Goal: Task Accomplishment & Management: Manage account settings

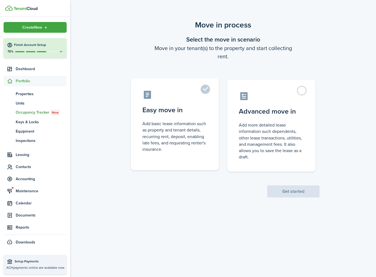
click at [145, 139] on control-radio-card-description "Add basic lease information such as property and tenant details, recurring rent…" at bounding box center [174, 137] width 65 height 32
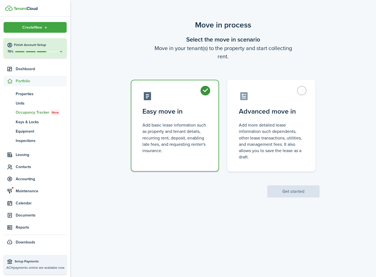
radio input "true"
click at [288, 193] on button "Get started" at bounding box center [293, 192] width 52 height 12
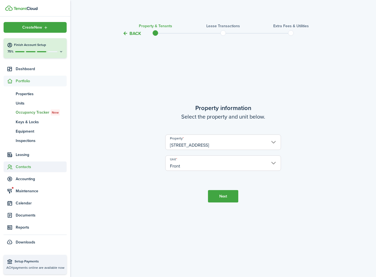
drag, startPoint x: 225, startPoint y: 196, endPoint x: 40, endPoint y: 170, distance: 186.7
click at [225, 196] on button "Next" at bounding box center [223, 196] width 30 height 12
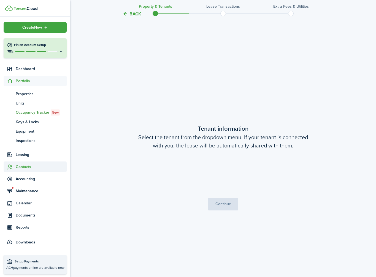
scroll to position [241, 0]
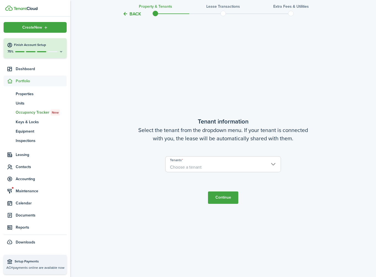
click at [200, 166] on span "Choose a tenant" at bounding box center [186, 167] width 32 height 6
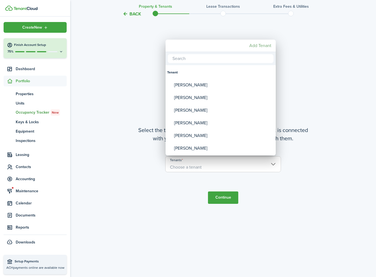
click at [261, 43] on mbsc-button "Add Tenant" at bounding box center [260, 46] width 26 height 10
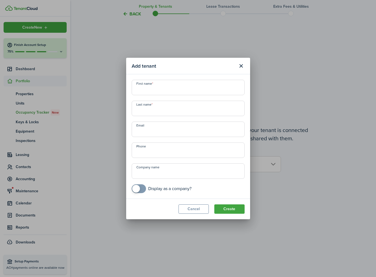
click at [190, 89] on input "First name" at bounding box center [188, 87] width 113 height 15
type input "[PERSON_NAME]"
click at [235, 212] on button "Create" at bounding box center [229, 209] width 30 height 9
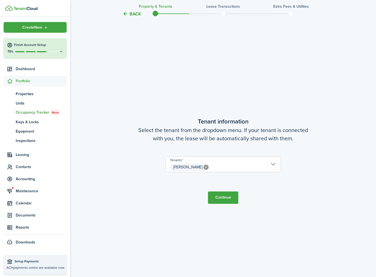
drag, startPoint x: 228, startPoint y: 204, endPoint x: 206, endPoint y: 201, distance: 21.7
click at [228, 204] on tc-wizard-step "Tenant information Select the tenant from the dropdown menu. If your tenant is …" at bounding box center [222, 160] width 231 height 277
click at [207, 200] on tc-wizard-step "Tenant information Select the tenant from the dropdown menu. If your tenant is …" at bounding box center [222, 160] width 231 height 277
click at [225, 202] on button "Continue" at bounding box center [223, 198] width 30 height 12
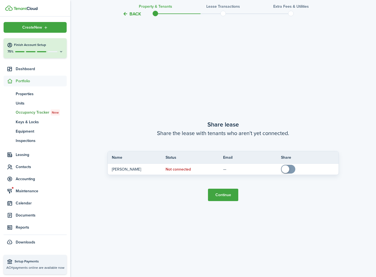
scroll to position [518, 0]
click at [217, 198] on button "Continue" at bounding box center [223, 195] width 30 height 12
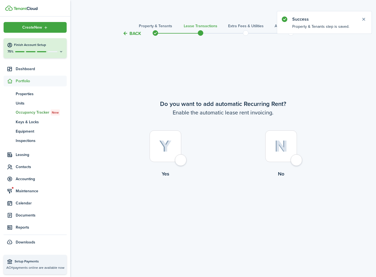
click at [164, 145] on img at bounding box center [165, 147] width 12 height 12
radio input "true"
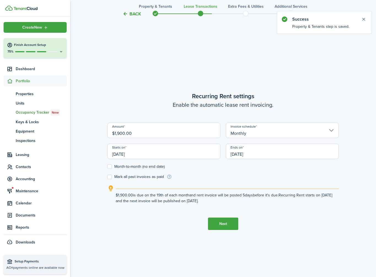
scroll to position [241, 0]
click at [161, 133] on input "$1,900.00" at bounding box center [163, 129] width 113 height 15
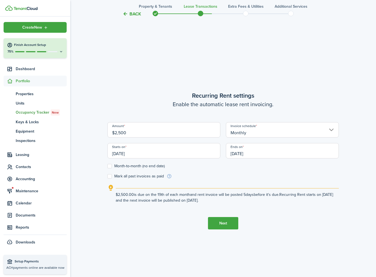
click at [160, 155] on input "[DATE]" at bounding box center [163, 150] width 113 height 15
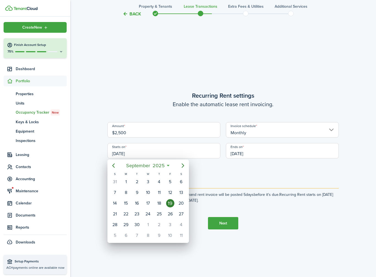
type input "$2,500.00"
click at [149, 223] on div "1" at bounding box center [148, 225] width 8 height 8
type input "[DATE]"
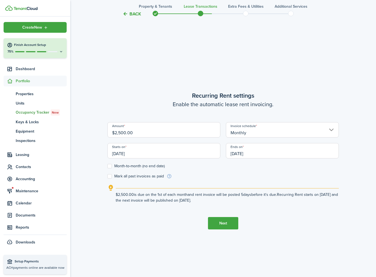
click at [240, 155] on input "[DATE]" at bounding box center [282, 150] width 113 height 15
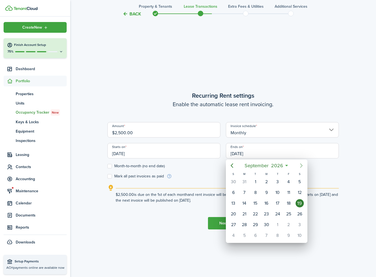
click at [301, 167] on icon "Next page" at bounding box center [301, 166] width 2 height 4
drag, startPoint x: 275, startPoint y: 227, endPoint x: 29, endPoint y: 169, distance: 252.9
click at [275, 227] on div "31" at bounding box center [278, 225] width 8 height 8
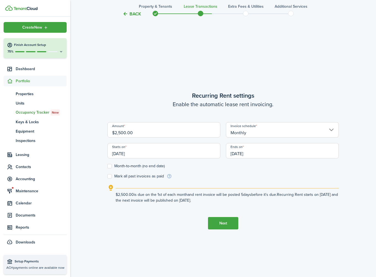
click at [236, 148] on input "[DATE]" at bounding box center [282, 150] width 113 height 15
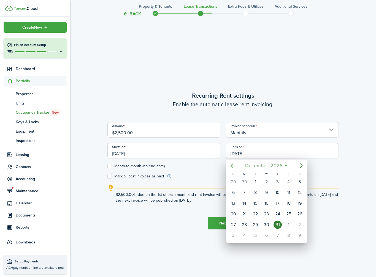
click at [284, 166] on mbsc-button "[DATE]" at bounding box center [264, 166] width 44 height 10
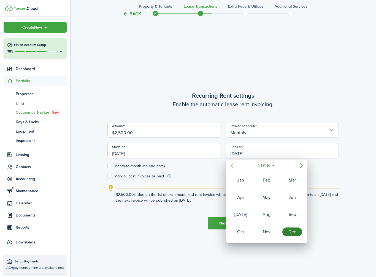
click at [233, 165] on icon "Previous page" at bounding box center [232, 166] width 7 height 7
click at [289, 231] on div "Dec" at bounding box center [292, 232] width 20 height 9
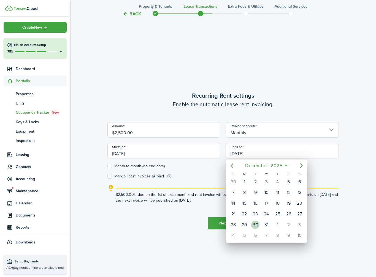
click at [260, 226] on div "30" at bounding box center [255, 225] width 11 height 10
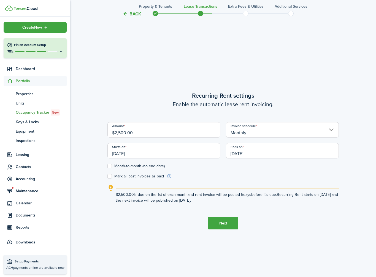
click at [233, 154] on input "[DATE]" at bounding box center [282, 150] width 113 height 15
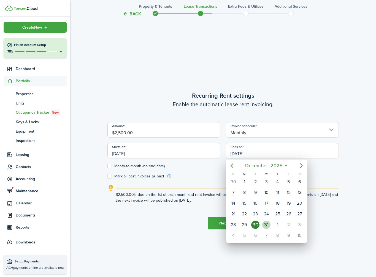
drag, startPoint x: 266, startPoint y: 225, endPoint x: 249, endPoint y: 225, distance: 16.3
click at [266, 225] on div "31" at bounding box center [266, 225] width 8 height 8
type input "[DATE]"
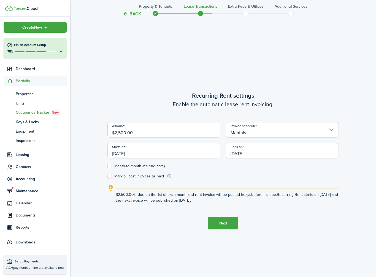
click at [231, 224] on button "Next" at bounding box center [223, 223] width 30 height 12
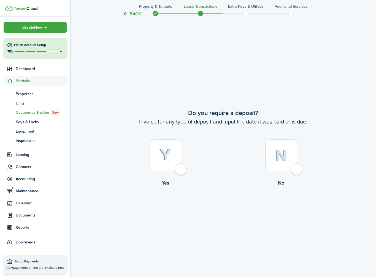
scroll to position [518, 0]
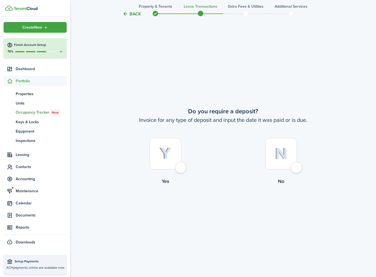
click at [177, 160] on div at bounding box center [166, 154] width 32 height 32
radio input "true"
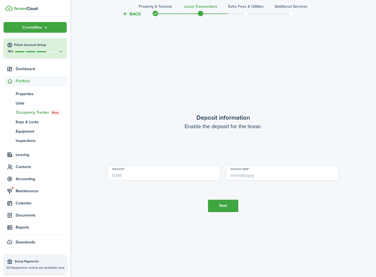
scroll to position [796, 0]
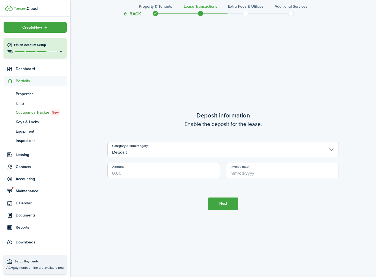
click at [169, 172] on input "Amount" at bounding box center [163, 170] width 113 height 15
type input "$2,500.00"
click at [296, 174] on input "Invoice date" at bounding box center [282, 170] width 113 height 15
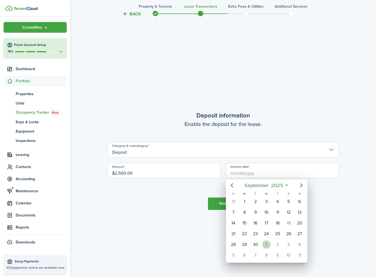
drag, startPoint x: 264, startPoint y: 244, endPoint x: 253, endPoint y: 242, distance: 11.5
click at [263, 244] on div "1" at bounding box center [266, 245] width 8 height 8
type input "[DATE]"
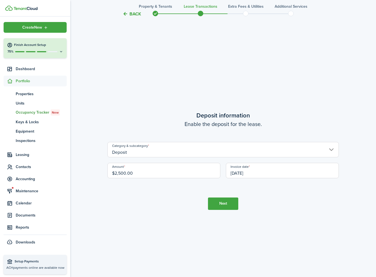
scroll to position [0, 0]
click at [142, 228] on tc-wizard-step "Deposit information Enable the deposit for the lease. Category & subcategory De…" at bounding box center [222, 160] width 231 height 277
click at [216, 209] on button "Next" at bounding box center [223, 204] width 30 height 12
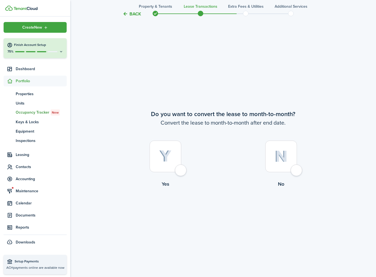
scroll to position [1073, 0]
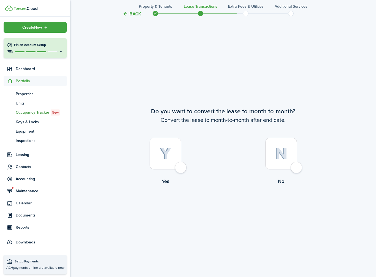
click at [175, 168] on div at bounding box center [166, 154] width 32 height 32
radio input "true"
click at [227, 210] on button "Continue" at bounding box center [223, 208] width 30 height 12
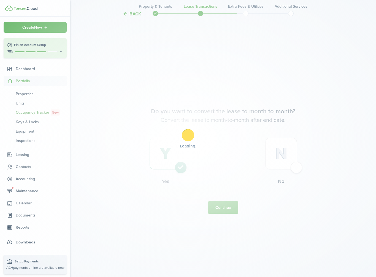
scroll to position [0, 0]
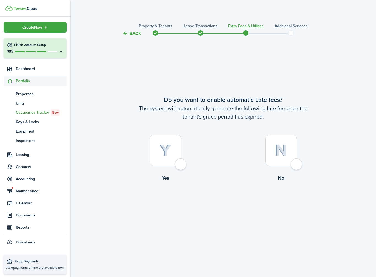
click at [272, 160] on div at bounding box center [281, 151] width 32 height 32
radio input "true"
click at [203, 33] on span at bounding box center [200, 33] width 8 height 8
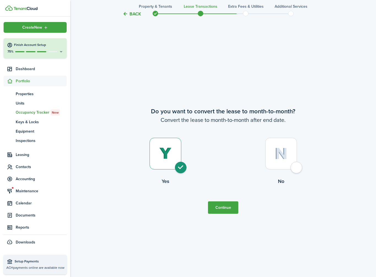
click at [135, 15] on button "Back" at bounding box center [132, 14] width 18 height 6
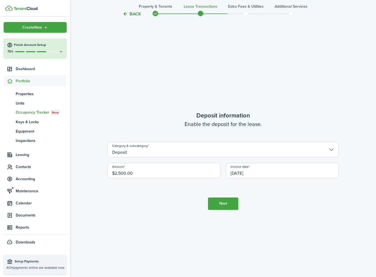
click at [135, 15] on button "Back" at bounding box center [132, 14] width 18 height 6
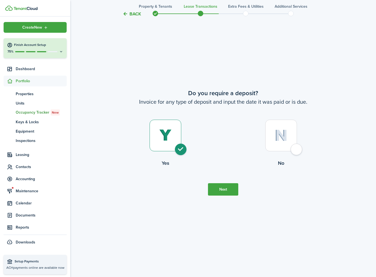
click at [233, 192] on button "Next" at bounding box center [223, 190] width 30 height 12
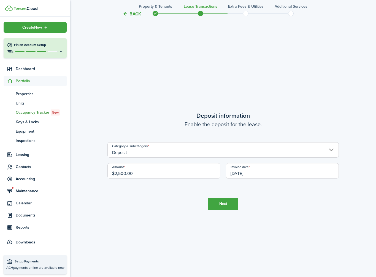
scroll to position [796, 0]
click at [144, 176] on input "$2,500.00" at bounding box center [163, 170] width 113 height 15
type input "$5,000.00"
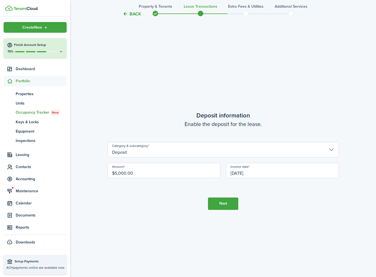
click at [227, 202] on button "Next" at bounding box center [223, 204] width 30 height 12
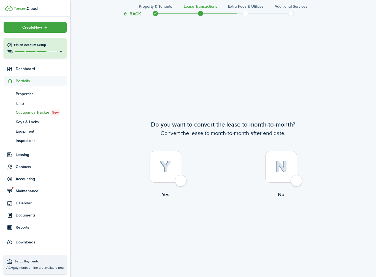
scroll to position [1073, 0]
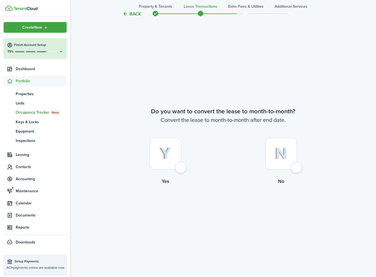
click at [176, 157] on div at bounding box center [166, 154] width 32 height 32
radio input "true"
click at [229, 212] on button "Continue" at bounding box center [223, 208] width 30 height 12
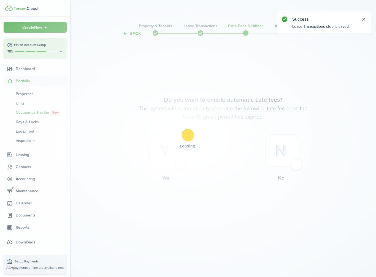
scroll to position [0, 0]
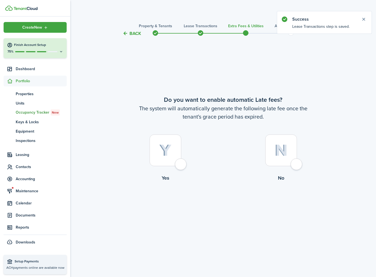
click at [291, 158] on div at bounding box center [281, 151] width 32 height 32
radio input "true"
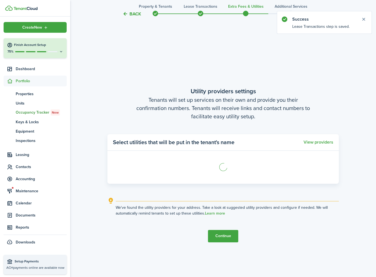
scroll to position [241, 0]
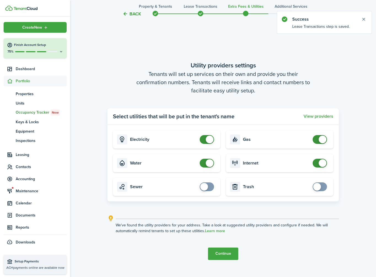
click at [228, 260] on tc-wizard-step "Utility providers settings Tenants will set up services on their own and provid…" at bounding box center [222, 160] width 231 height 277
click at [229, 257] on button "Continue" at bounding box center [223, 254] width 30 height 12
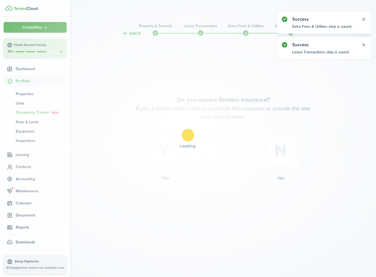
scroll to position [0, 0]
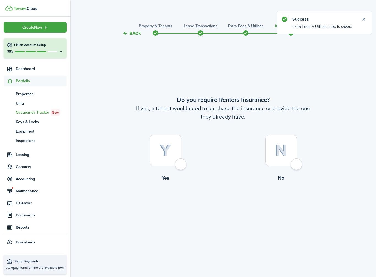
click at [271, 160] on div at bounding box center [281, 151] width 32 height 32
radio input "true"
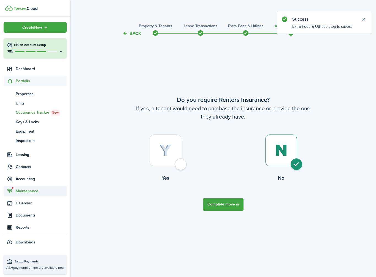
drag, startPoint x: 223, startPoint y: 204, endPoint x: 52, endPoint y: 195, distance: 171.7
click at [223, 204] on button "Complete move in" at bounding box center [223, 205] width 41 height 12
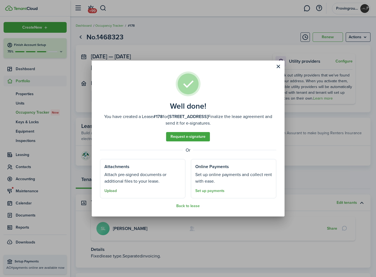
click at [112, 191] on button "Upload" at bounding box center [110, 191] width 12 height 4
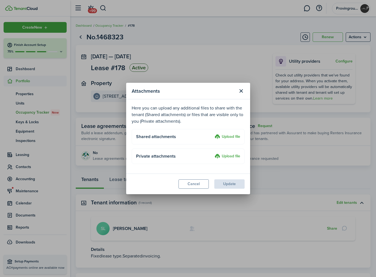
click at [224, 158] on label "Upload file" at bounding box center [228, 156] width 26 height 7
click at [213, 153] on input "Upload file" at bounding box center [213, 153] width 0 height 0
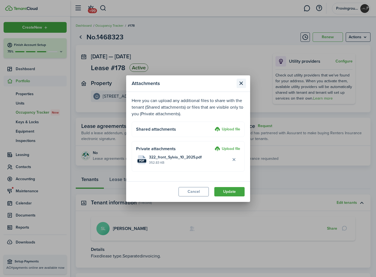
click at [243, 83] on button "Close modal" at bounding box center [241, 83] width 9 height 9
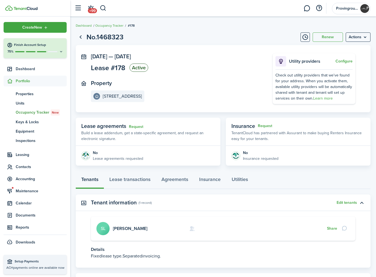
click at [31, 79] on span "Portfolio" at bounding box center [41, 81] width 51 height 6
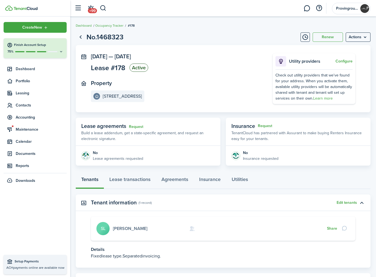
click at [124, 229] on link "[PERSON_NAME]" at bounding box center [130, 229] width 34 height 6
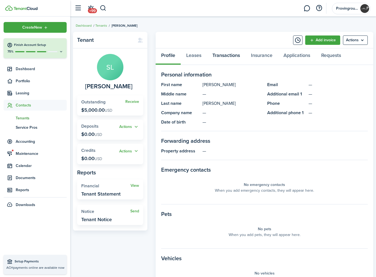
click at [224, 52] on link "Transactions" at bounding box center [226, 56] width 39 height 17
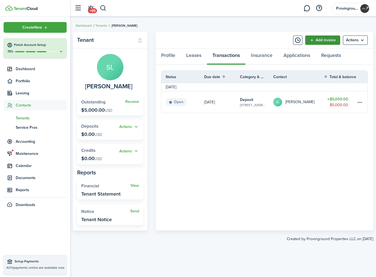
click at [321, 40] on link "Add invoice" at bounding box center [322, 40] width 35 height 9
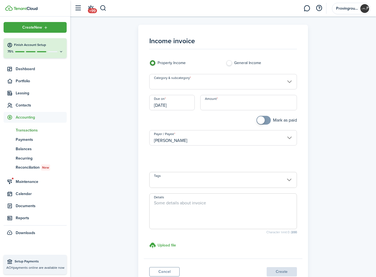
click at [190, 84] on input "Category & subcategory" at bounding box center [223, 81] width 148 height 15
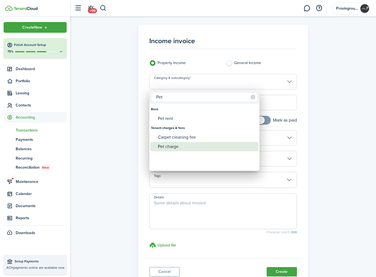
type input "Pet"
click at [184, 150] on div "Pet charge" at bounding box center [207, 146] width 98 height 9
type input "Tenant charges & fees / Pet charge"
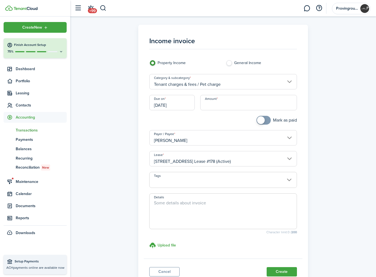
click at [219, 101] on input "Amount" at bounding box center [248, 102] width 97 height 15
click at [168, 109] on input "[DATE]" at bounding box center [171, 102] width 45 height 15
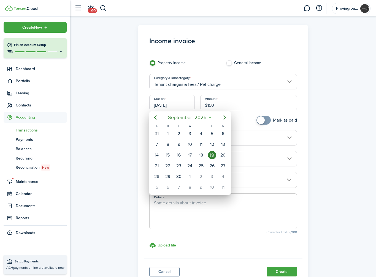
type input "$150.00"
click at [193, 176] on div "1" at bounding box center [190, 177] width 8 height 8
type input "[DATE]"
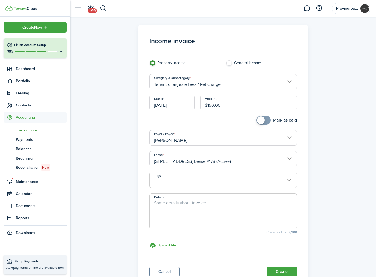
click at [282, 268] on button "Create" at bounding box center [282, 272] width 30 height 9
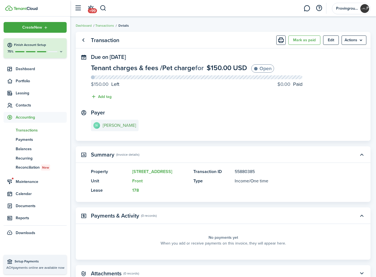
drag, startPoint x: 109, startPoint y: 124, endPoint x: 115, endPoint y: 124, distance: 5.5
click at [109, 124] on e-details-info-title "[PERSON_NAME]" at bounding box center [119, 125] width 33 height 5
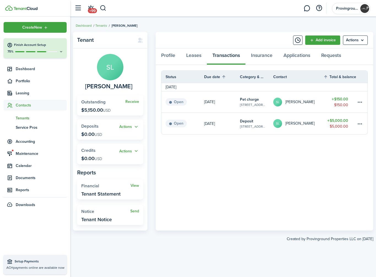
click at [324, 45] on panel-main-header "Add invoice Actions" at bounding box center [265, 40] width 218 height 17
click at [322, 40] on link "Add invoice" at bounding box center [322, 40] width 35 height 9
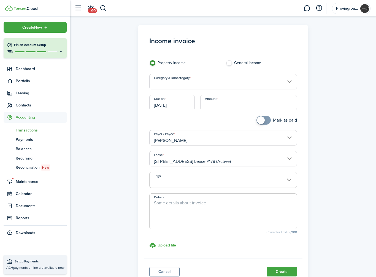
click at [208, 81] on input "Category & subcategory" at bounding box center [223, 81] width 148 height 15
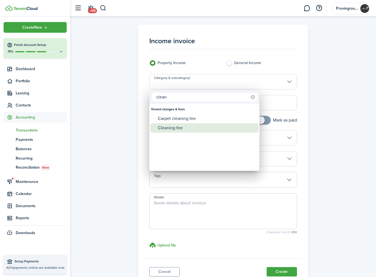
type input "clean"
click at [184, 128] on div "Cleaning fee" at bounding box center [207, 127] width 98 height 9
type input "Tenant charges & fees / Cleaning fee"
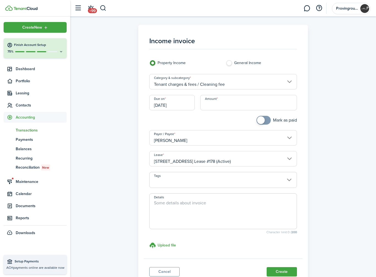
click at [216, 104] on input "Amount" at bounding box center [248, 102] width 97 height 15
type input "$250.00"
drag, startPoint x: 204, startPoint y: 121, endPoint x: 160, endPoint y: 105, distance: 46.8
click at [200, 118] on div at bounding box center [185, 123] width 77 height 14
click at [156, 102] on input "[DATE]" at bounding box center [171, 102] width 45 height 15
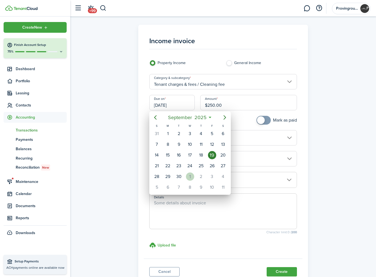
click at [191, 174] on div "1" at bounding box center [190, 177] width 8 height 8
type input "[DATE]"
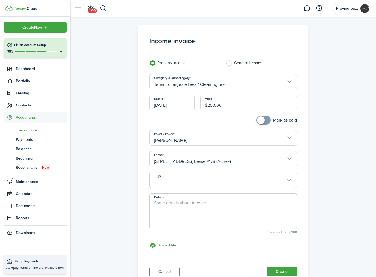
click at [280, 268] on button "Create" at bounding box center [282, 272] width 30 height 9
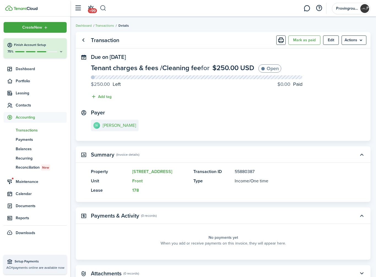
click at [106, 9] on button "button" at bounding box center [103, 8] width 7 height 9
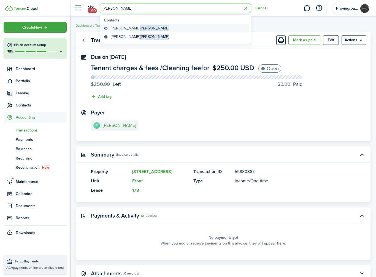
type input "[PERSON_NAME]"
click at [140, 29] on span "[PERSON_NAME]" at bounding box center [154, 28] width 29 height 6
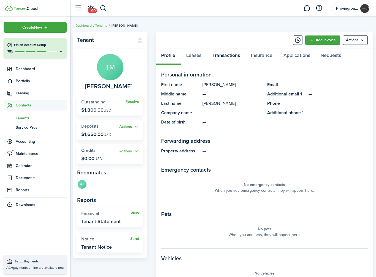
click at [224, 57] on link "Transactions" at bounding box center [226, 56] width 39 height 17
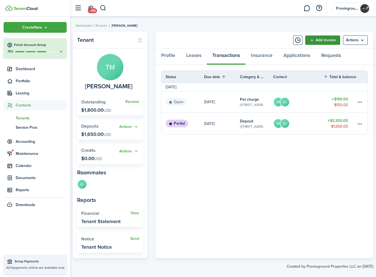
click at [323, 40] on link "Add invoice" at bounding box center [322, 40] width 35 height 9
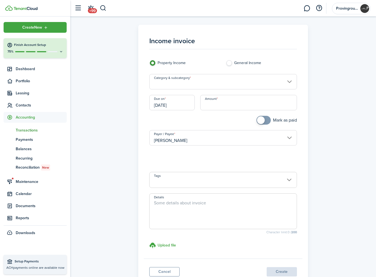
click at [165, 79] on input "Category & subcategory" at bounding box center [223, 81] width 148 height 15
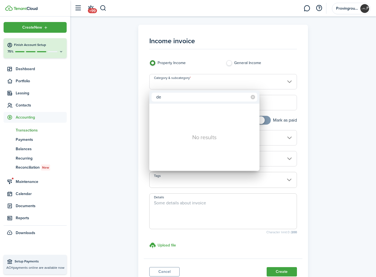
type input "d"
click at [115, 101] on div at bounding box center [188, 139] width 464 height 366
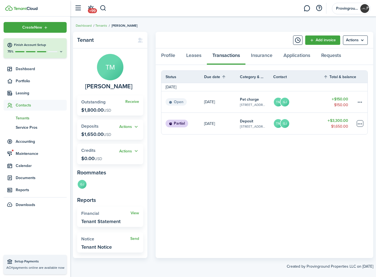
click at [358, 123] on table-menu-btn-icon at bounding box center [360, 123] width 7 height 7
click at [195, 56] on link "Leases" at bounding box center [194, 56] width 26 height 17
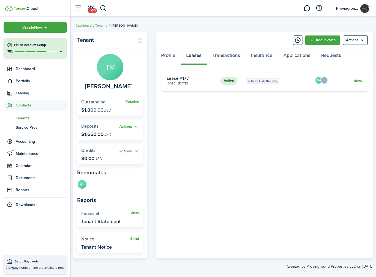
click at [360, 82] on link "View" at bounding box center [358, 81] width 9 height 6
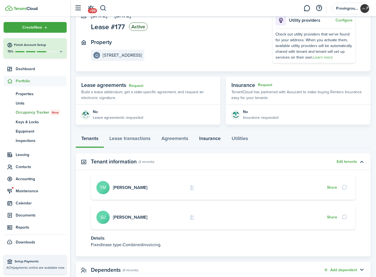
scroll to position [42, 0]
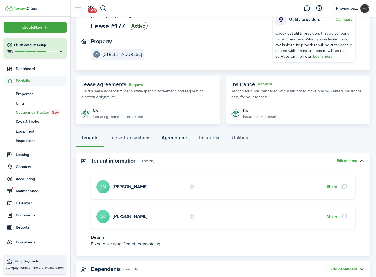
click at [179, 135] on link "Agreements" at bounding box center [175, 139] width 38 height 17
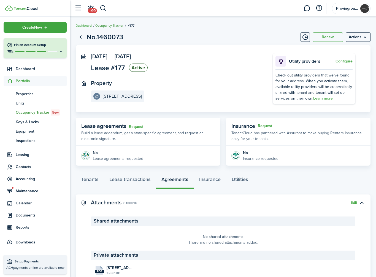
click at [115, 26] on link "Occupancy Tracker" at bounding box center [109, 25] width 28 height 5
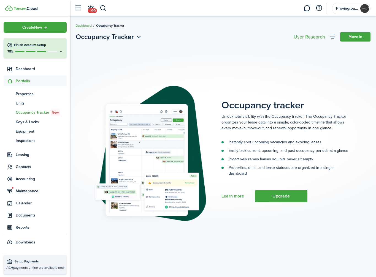
click at [83, 27] on link "Dashboard" at bounding box center [84, 25] width 16 height 5
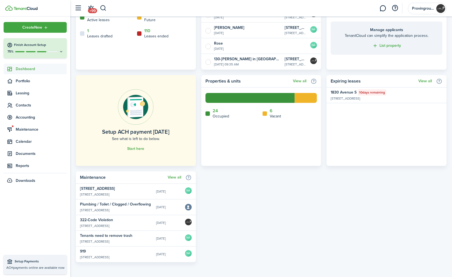
scroll to position [274, 0]
click at [177, 177] on link "View all" at bounding box center [175, 178] width 14 height 4
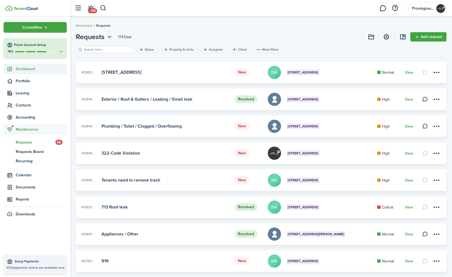
click at [23, 69] on span "Dashboard" at bounding box center [41, 69] width 51 height 6
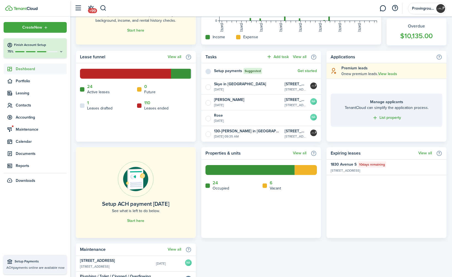
scroll to position [274, 0]
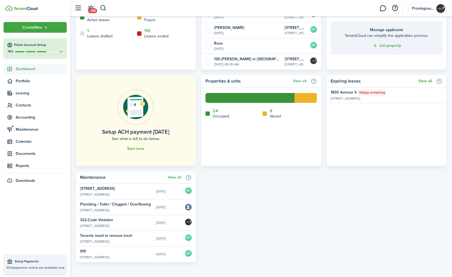
click at [376, 79] on link "View all" at bounding box center [425, 81] width 14 height 4
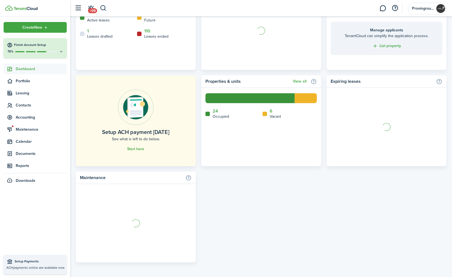
scroll to position [274, 0]
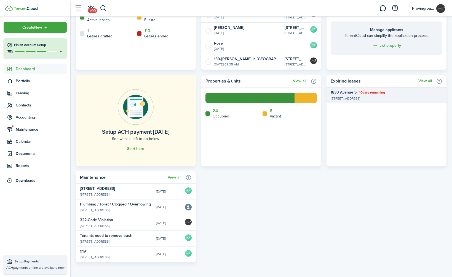
click at [376, 95] on widget-list-item-title-group "1830 Avenue S 10 days remaining" at bounding box center [368, 93] width 76 height 6
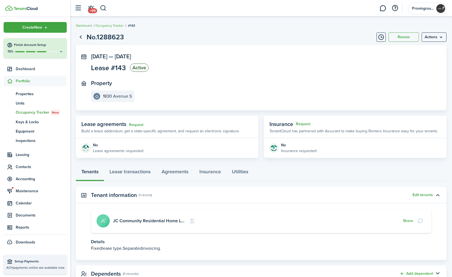
scroll to position [20, 0]
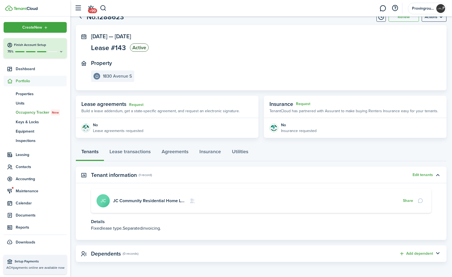
click at [158, 204] on card "JC Community Residential Home LLC JC Share" at bounding box center [261, 201] width 340 height 24
click at [159, 202] on link "JC Community Residential Home LLC" at bounding box center [149, 201] width 73 height 6
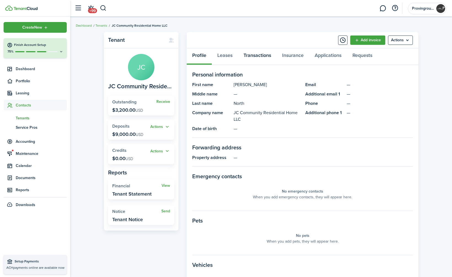
click at [250, 56] on link "Transactions" at bounding box center [257, 56] width 39 height 17
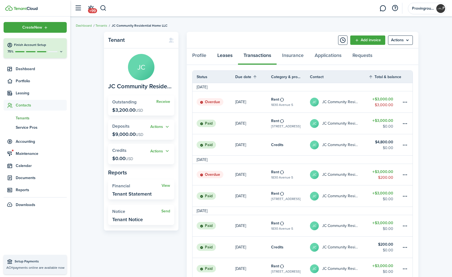
click at [221, 55] on link "Leases" at bounding box center [225, 56] width 26 height 17
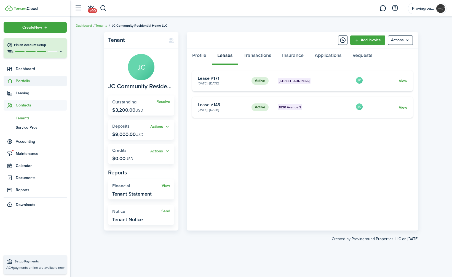
click at [28, 78] on span "Portfolio" at bounding box center [41, 81] width 51 height 6
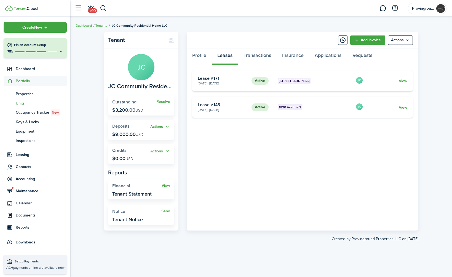
click at [23, 103] on span "Units" at bounding box center [41, 104] width 51 height 6
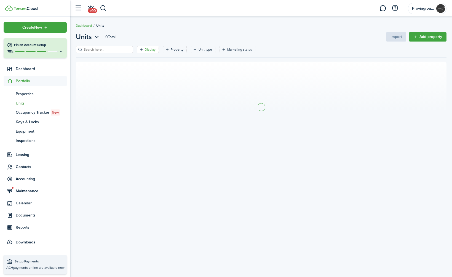
click at [145, 50] on filter-tag-label "Display" at bounding box center [150, 49] width 11 height 5
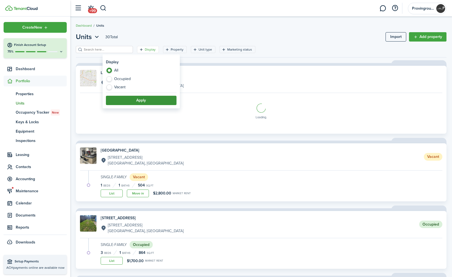
drag, startPoint x: 117, startPoint y: 87, endPoint x: 129, endPoint y: 102, distance: 19.4
click at [117, 87] on label "Vacant" at bounding box center [141, 88] width 71 height 6
radio input "false"
radio input "true"
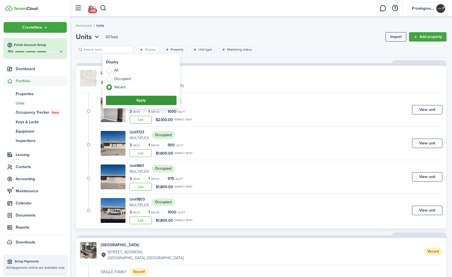
click at [129, 102] on button "Apply" at bounding box center [141, 100] width 71 height 9
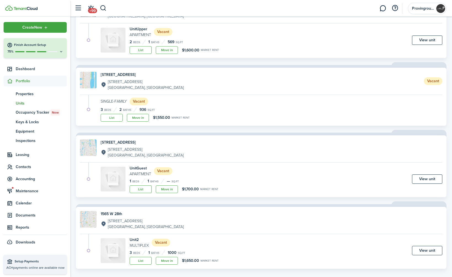
scroll to position [216, 0]
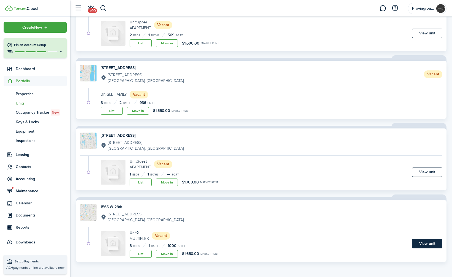
click at [376, 243] on link "View unit" at bounding box center [427, 243] width 30 height 9
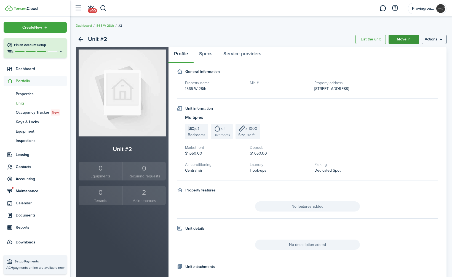
click at [376, 40] on link "Move in" at bounding box center [403, 39] width 30 height 9
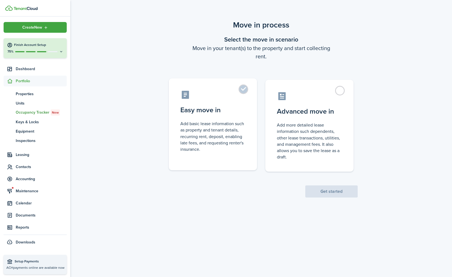
click at [227, 111] on control-radio-card-title "Easy move in" at bounding box center [212, 110] width 65 height 10
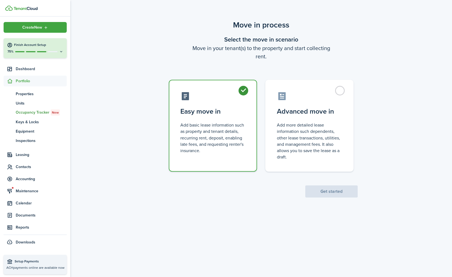
radio input "true"
click at [333, 193] on button "Get started" at bounding box center [331, 192] width 52 height 12
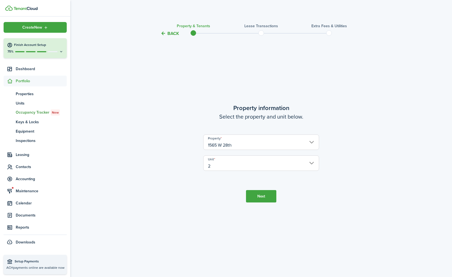
click at [261, 194] on button "Next" at bounding box center [261, 196] width 30 height 12
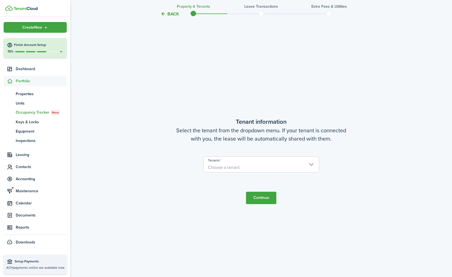
scroll to position [241, 0]
click at [241, 164] on span "Choose a tenant" at bounding box center [260, 167] width 115 height 9
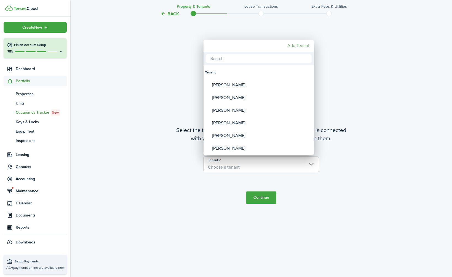
click at [294, 43] on mbsc-button "Add Tenant" at bounding box center [298, 46] width 26 height 10
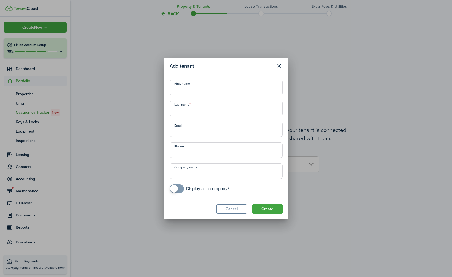
click at [198, 87] on input "First name" at bounding box center [225, 87] width 113 height 15
type input "Victoria"
type input "[PERSON_NAME]"
click at [267, 209] on button "Create" at bounding box center [267, 209] width 30 height 9
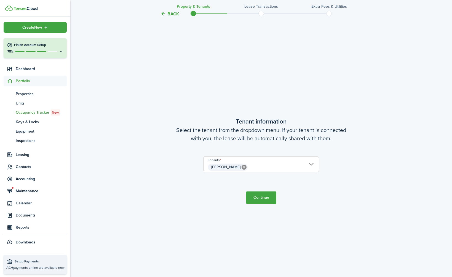
click at [253, 194] on button "Continue" at bounding box center [261, 198] width 30 height 12
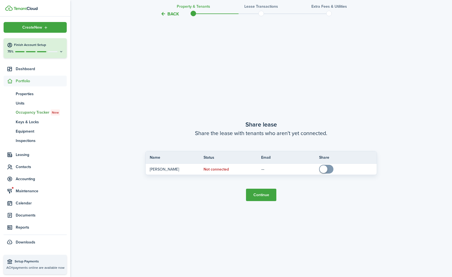
scroll to position [518, 0]
click at [259, 192] on button "Continue" at bounding box center [261, 195] width 30 height 12
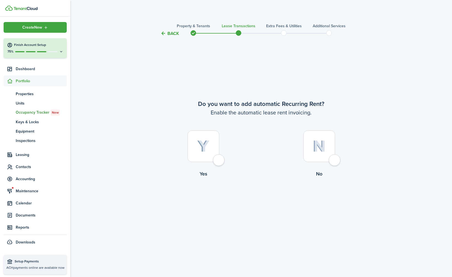
click at [215, 157] on div at bounding box center [203, 147] width 32 height 32
radio input "true"
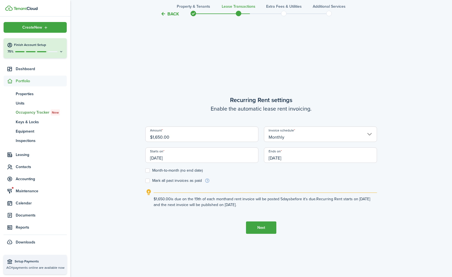
scroll to position [241, 0]
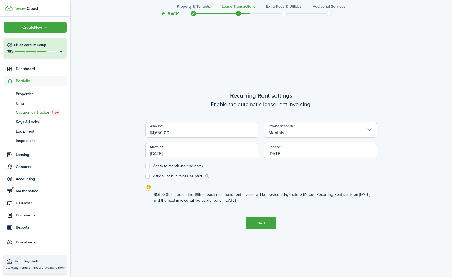
click at [169, 135] on input "$1,650.00" at bounding box center [201, 129] width 113 height 15
type input "$2,500.00"
click at [230, 155] on input "[DATE]" at bounding box center [201, 150] width 113 height 15
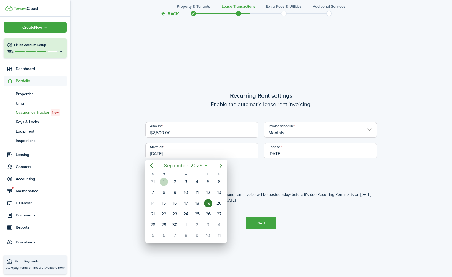
click at [163, 184] on div "1" at bounding box center [164, 182] width 8 height 8
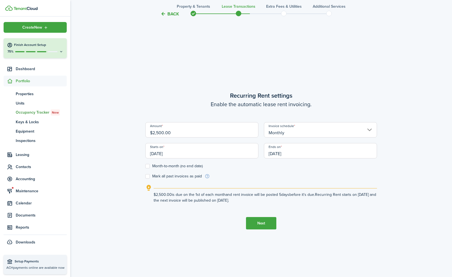
click at [282, 154] on input "[DATE]" at bounding box center [320, 150] width 113 height 15
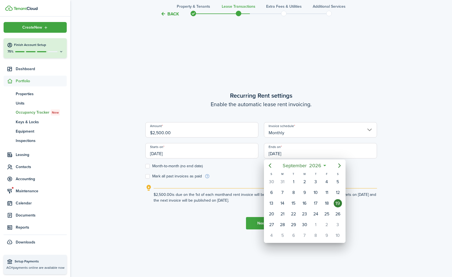
drag, startPoint x: 215, startPoint y: 149, endPoint x: 173, endPoint y: 153, distance: 42.4
click at [215, 149] on div at bounding box center [226, 139] width 540 height 366
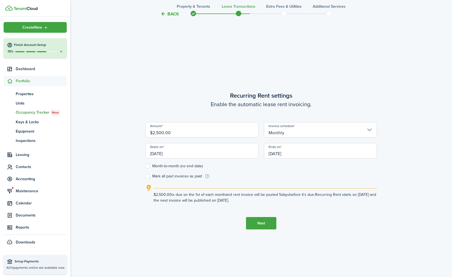
click at [173, 153] on input "[DATE]" at bounding box center [201, 150] width 113 height 15
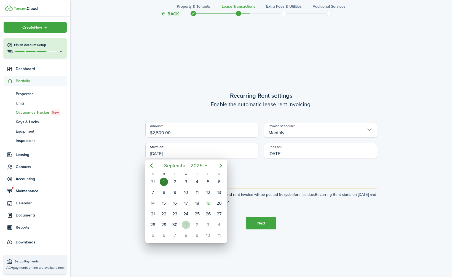
drag, startPoint x: 188, startPoint y: 227, endPoint x: 168, endPoint y: 220, distance: 20.5
click at [188, 227] on div "1" at bounding box center [186, 225] width 8 height 8
type input "[DATE]"
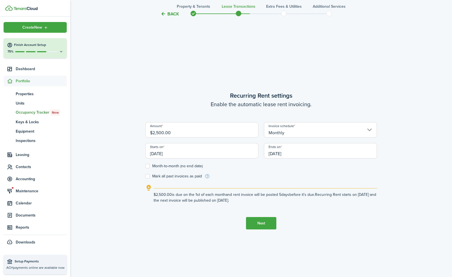
scroll to position [0, 0]
click at [298, 155] on input "[DATE]" at bounding box center [320, 150] width 113 height 15
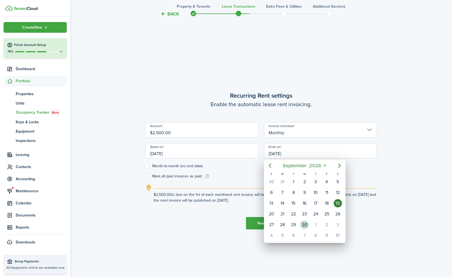
click at [306, 227] on div "30" at bounding box center [304, 225] width 8 height 8
type input "[DATE]"
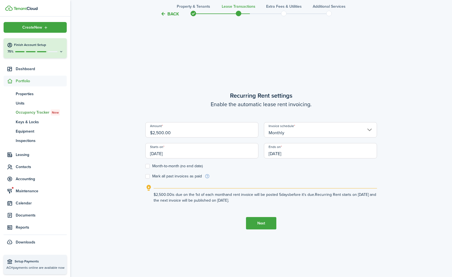
click at [252, 224] on button "Next" at bounding box center [261, 223] width 30 height 12
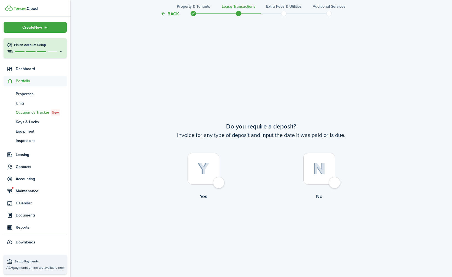
scroll to position [518, 0]
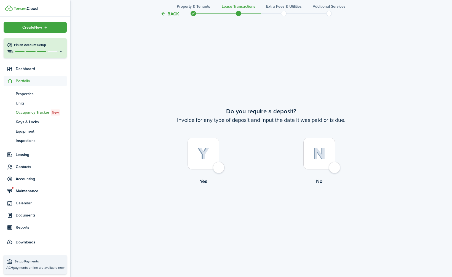
drag, startPoint x: 204, startPoint y: 160, endPoint x: 108, endPoint y: 158, distance: 95.9
click at [204, 160] on div at bounding box center [203, 154] width 32 height 32
radio input "true"
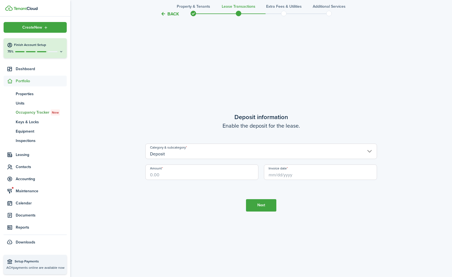
scroll to position [796, 0]
click at [179, 174] on input "Amount" at bounding box center [201, 170] width 113 height 15
click at [295, 173] on input "Invoice date" at bounding box center [320, 170] width 113 height 15
type input "$5,000.00"
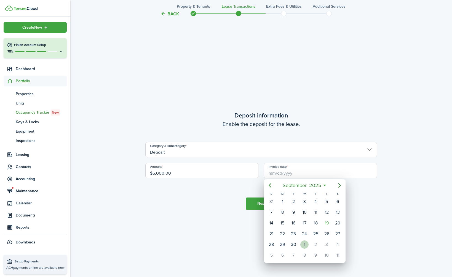
drag, startPoint x: 304, startPoint y: 244, endPoint x: 204, endPoint y: 238, distance: 99.4
click at [304, 244] on div "1" at bounding box center [304, 245] width 8 height 8
type input "[DATE]"
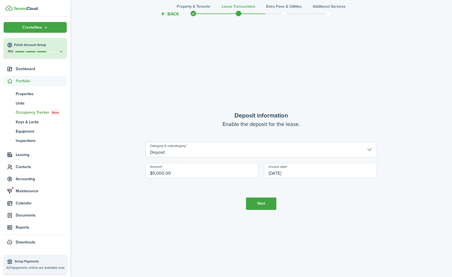
click at [174, 237] on tc-wizard-step "Deposit information Enable the deposit for the lease. Category & subcategory De…" at bounding box center [260, 160] width 231 height 277
click at [257, 204] on button "Next" at bounding box center [261, 204] width 30 height 12
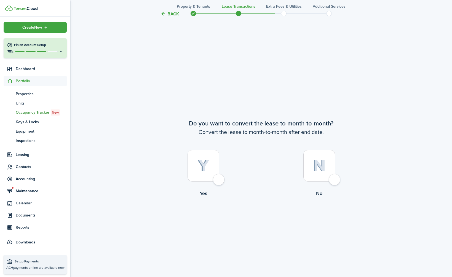
scroll to position [1073, 0]
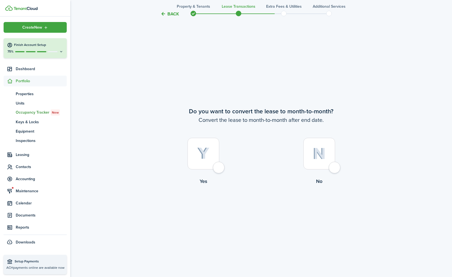
click at [190, 159] on div at bounding box center [203, 154] width 32 height 32
radio input "true"
click at [257, 211] on button "Continue" at bounding box center [261, 208] width 30 height 12
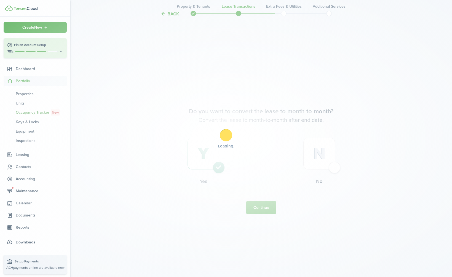
scroll to position [0, 0]
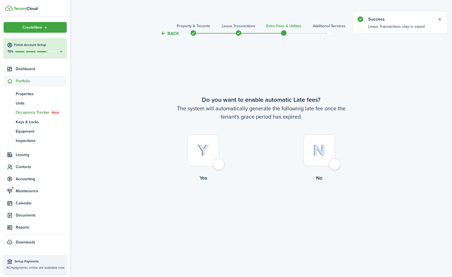
click at [325, 158] on div at bounding box center [319, 151] width 32 height 32
radio input "true"
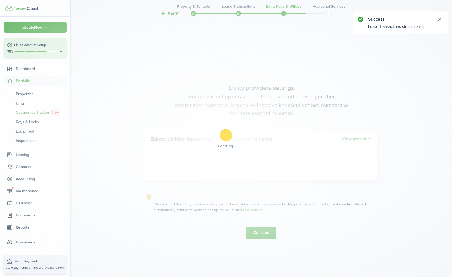
scroll to position [241, 0]
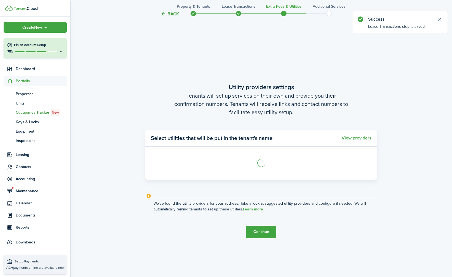
click at [271, 230] on button "Continue" at bounding box center [261, 232] width 30 height 12
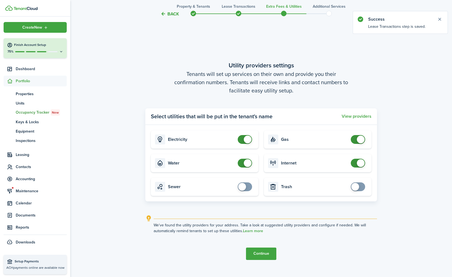
scroll to position [240, 0]
click at [260, 252] on button "Continue" at bounding box center [261, 254] width 30 height 12
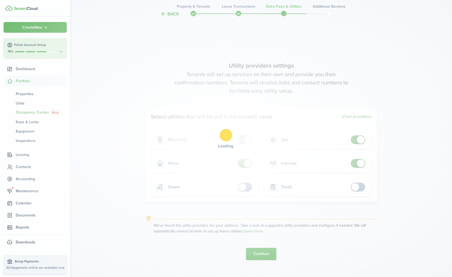
scroll to position [0, 0]
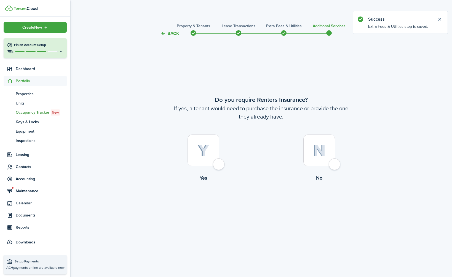
click at [329, 149] on div at bounding box center [319, 151] width 32 height 32
radio input "true"
click at [257, 204] on button "Complete move in" at bounding box center [261, 205] width 41 height 12
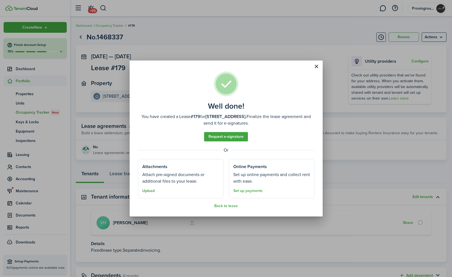
click at [145, 191] on button "Upload" at bounding box center [148, 191] width 12 height 4
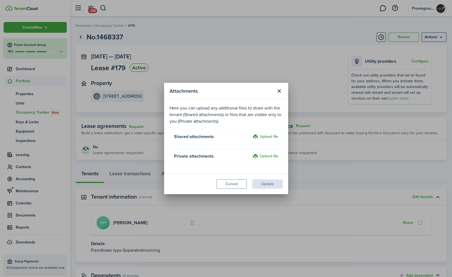
click at [276, 157] on label "Upload file" at bounding box center [265, 156] width 26 height 7
click at [250, 153] on input "Upload file" at bounding box center [250, 153] width 0 height 0
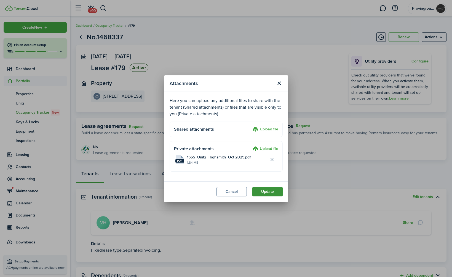
click at [275, 192] on button "Update" at bounding box center [267, 191] width 30 height 9
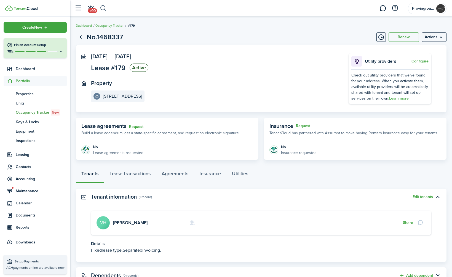
click at [104, 9] on button "button" at bounding box center [103, 8] width 7 height 9
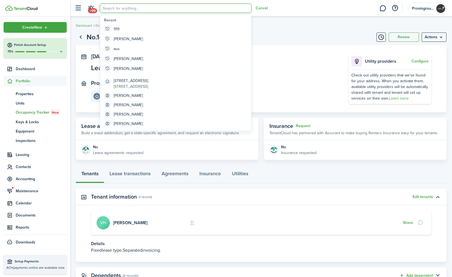
click at [31, 83] on span "Portfolio" at bounding box center [41, 81] width 51 height 6
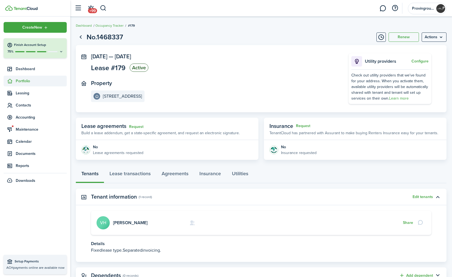
click at [31, 83] on span "Portfolio" at bounding box center [41, 81] width 51 height 6
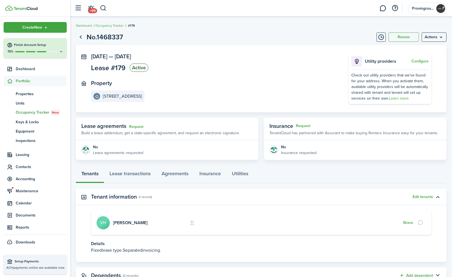
click at [33, 86] on span "Portfolio" at bounding box center [35, 81] width 63 height 11
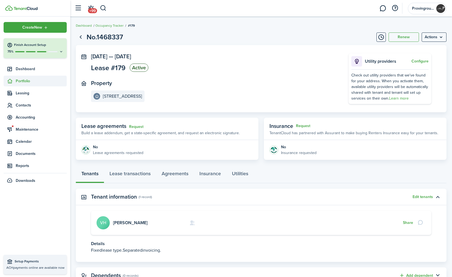
click at [33, 86] on span "Portfolio" at bounding box center [35, 81] width 63 height 11
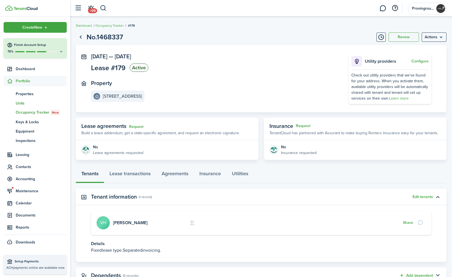
click at [18, 101] on span "Units" at bounding box center [41, 104] width 51 height 6
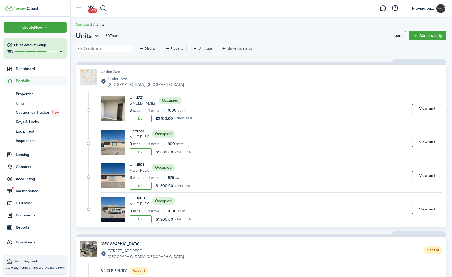
scroll to position [2, 0]
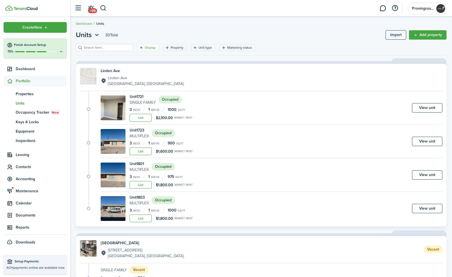
click at [139, 49] on icon "Open filter" at bounding box center [141, 47] width 5 height 4
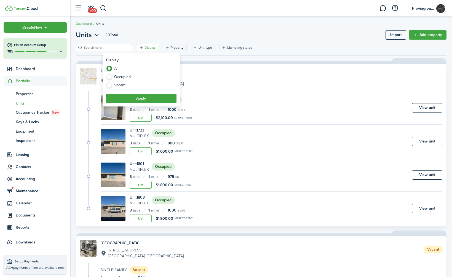
click at [118, 86] on label "Vacant" at bounding box center [141, 86] width 71 height 6
radio input "false"
radio input "true"
click at [122, 94] on button "Apply" at bounding box center [141, 98] width 71 height 9
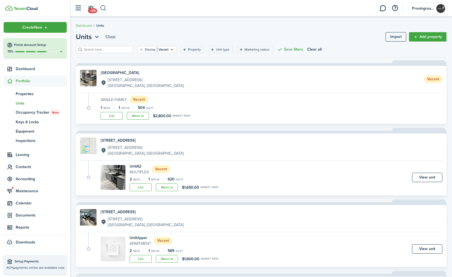
click at [104, 11] on button "button" at bounding box center [103, 8] width 7 height 9
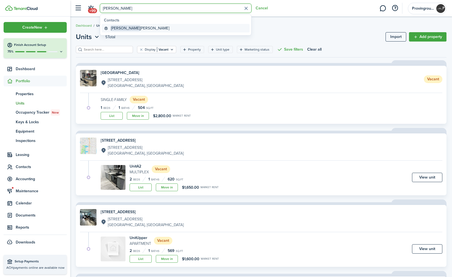
type input "[PERSON_NAME]"
click at [139, 26] on global-search-item-title "[PERSON_NAME]" at bounding box center [140, 28] width 58 height 6
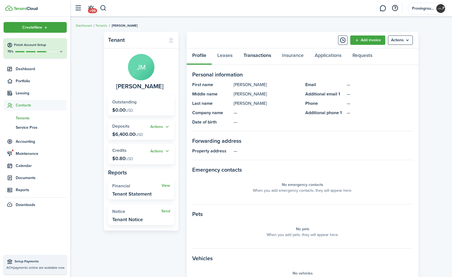
drag, startPoint x: 252, startPoint y: 56, endPoint x: 248, endPoint y: 67, distance: 12.0
click at [252, 56] on link "Transactions" at bounding box center [257, 56] width 39 height 17
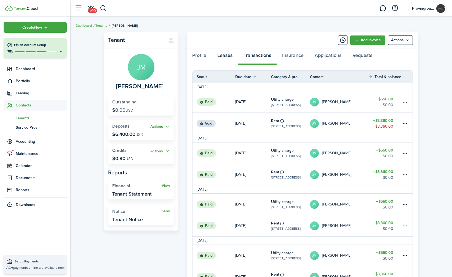
click at [224, 56] on link "Leases" at bounding box center [225, 56] width 26 height 17
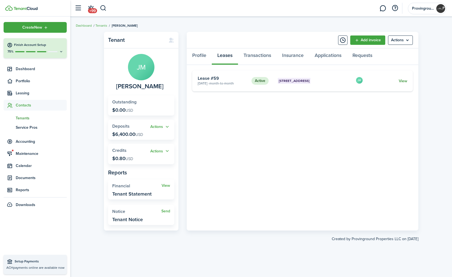
click at [376, 82] on link "View" at bounding box center [402, 81] width 9 height 6
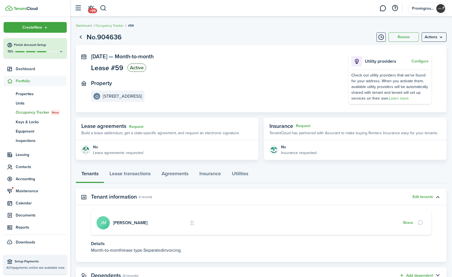
scroll to position [22, 0]
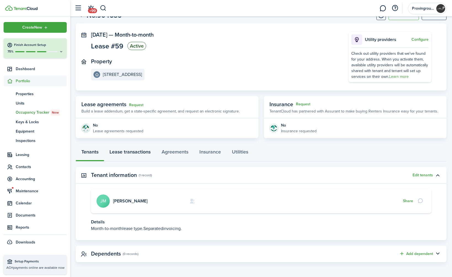
click at [122, 147] on link "Lease transactions" at bounding box center [130, 153] width 52 height 17
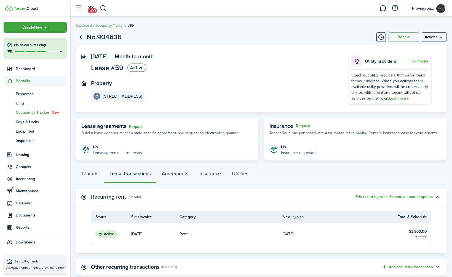
scroll to position [35, 0]
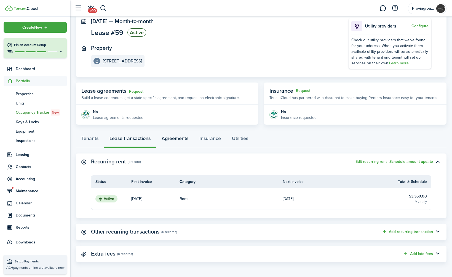
click at [182, 139] on link "Agreements" at bounding box center [175, 140] width 38 height 17
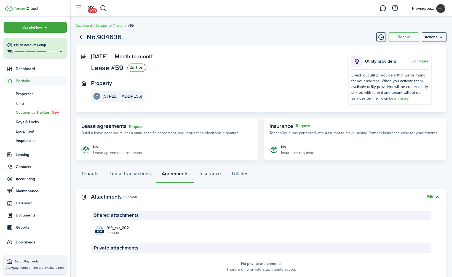
scroll to position [24, 0]
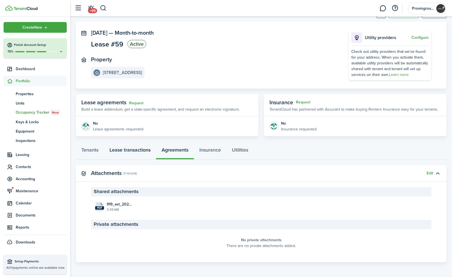
click at [133, 149] on link "Lease transactions" at bounding box center [130, 151] width 52 height 17
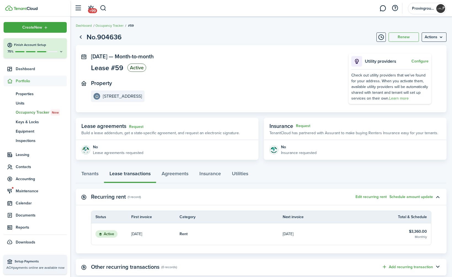
click at [107, 8] on header-wrapper "+99 Provinground Properties LLC" at bounding box center [259, 8] width 374 height 17
click at [106, 9] on button "button" at bounding box center [103, 8] width 7 height 9
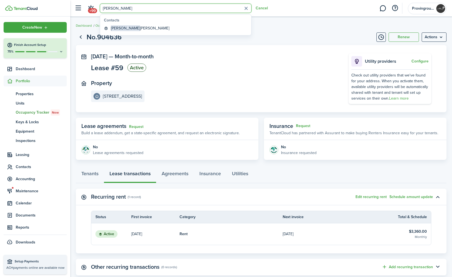
type input "[PERSON_NAME]"
click at [119, 27] on global-search-item-title "[PERSON_NAME]" at bounding box center [140, 28] width 58 height 6
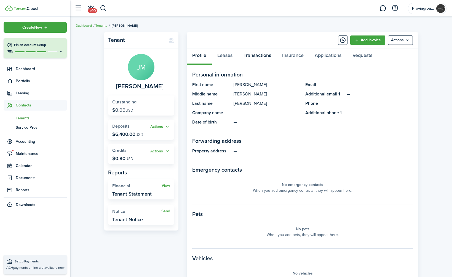
drag, startPoint x: 255, startPoint y: 56, endPoint x: 253, endPoint y: 60, distance: 4.1
click at [255, 56] on link "Transactions" at bounding box center [257, 56] width 39 height 17
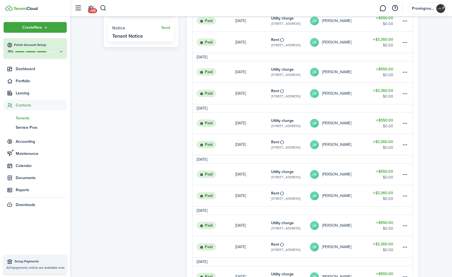
scroll to position [370, 0]
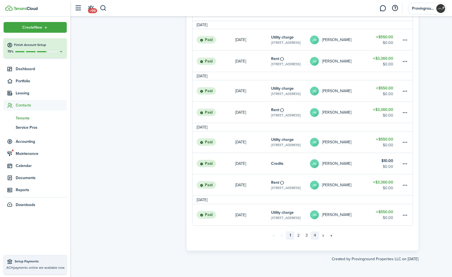
click at [314, 234] on link "4" at bounding box center [315, 236] width 8 height 8
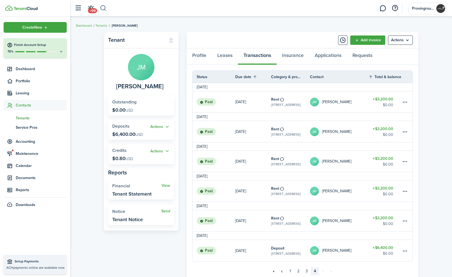
click at [105, 10] on button "button" at bounding box center [103, 8] width 7 height 9
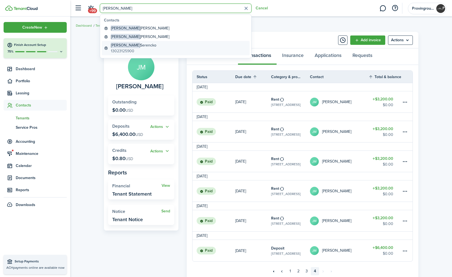
type input "[PERSON_NAME]"
click at [130, 49] on global-search-item-description "13023125900" at bounding box center [133, 51] width 45 height 6
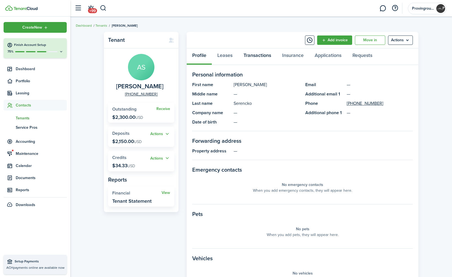
click at [258, 58] on link "Transactions" at bounding box center [257, 56] width 39 height 17
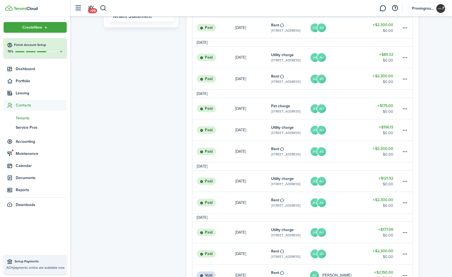
scroll to position [370, 0]
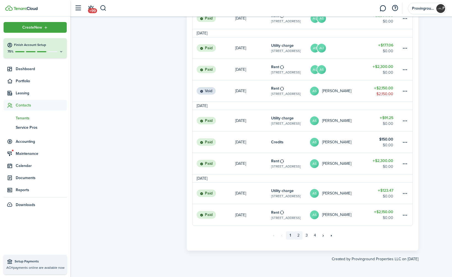
click at [300, 236] on link "2" at bounding box center [298, 236] width 8 height 8
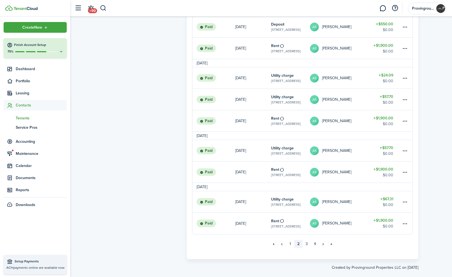
scroll to position [345, 0]
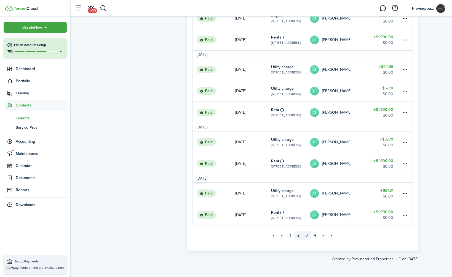
click at [307, 236] on link "3" at bounding box center [306, 236] width 8 height 8
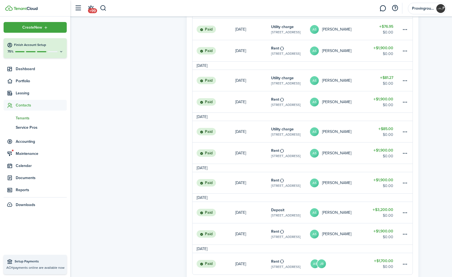
scroll to position [378, 0]
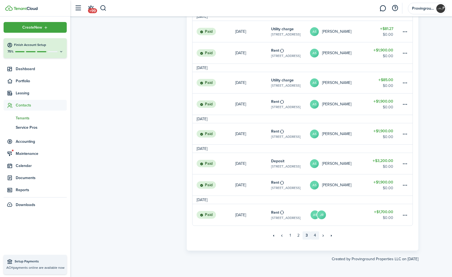
click at [312, 235] on link "4" at bounding box center [315, 236] width 8 height 8
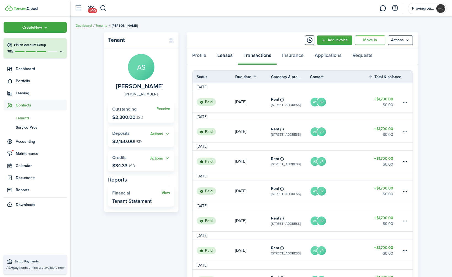
click at [228, 55] on link "Leases" at bounding box center [225, 56] width 26 height 17
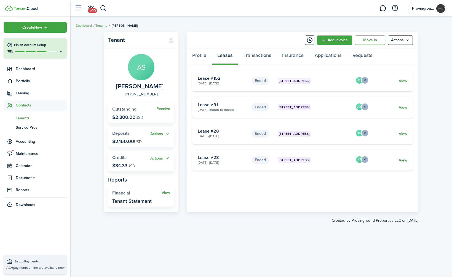
click at [376, 160] on link "View" at bounding box center [402, 161] width 9 height 6
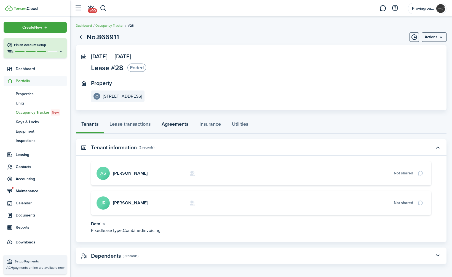
click at [185, 126] on link "Agreements" at bounding box center [175, 125] width 38 height 17
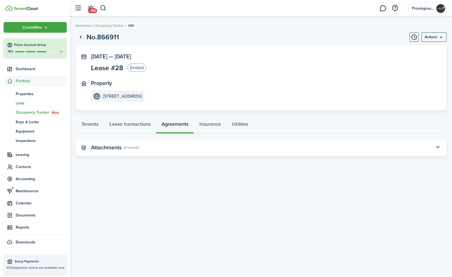
click at [22, 104] on span "Units" at bounding box center [41, 104] width 51 height 6
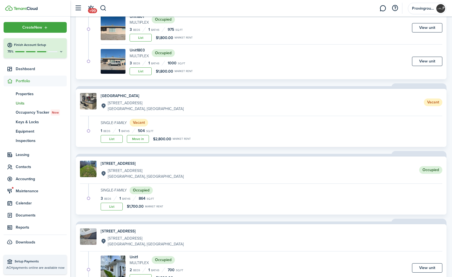
scroll to position [153, 0]
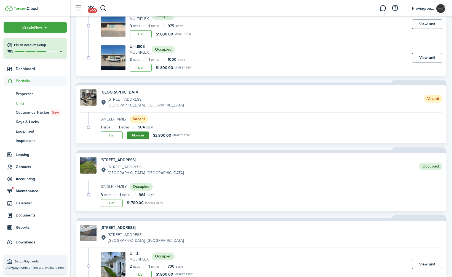
click at [134, 138] on link "Move in" at bounding box center [138, 136] width 22 height 8
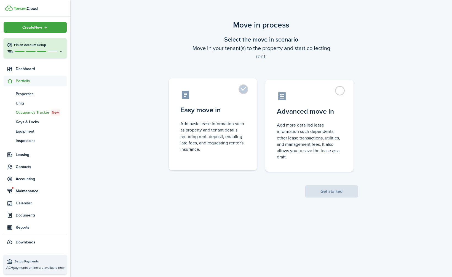
click at [235, 93] on control-radio-card-icon at bounding box center [212, 95] width 65 height 10
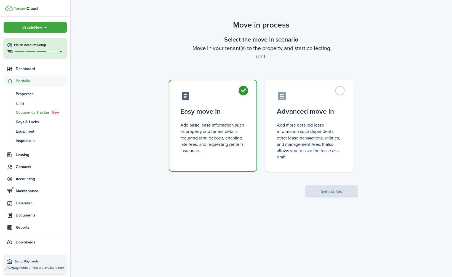
radio input "true"
click at [324, 193] on button "Get started" at bounding box center [331, 192] width 52 height 12
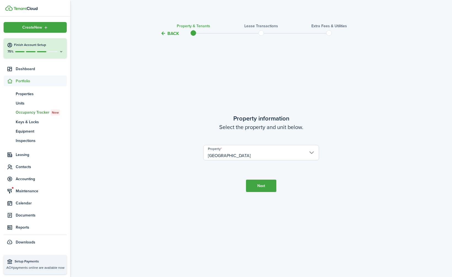
click at [267, 183] on button "Next" at bounding box center [261, 186] width 30 height 12
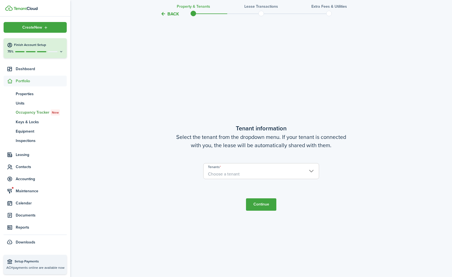
scroll to position [241, 0]
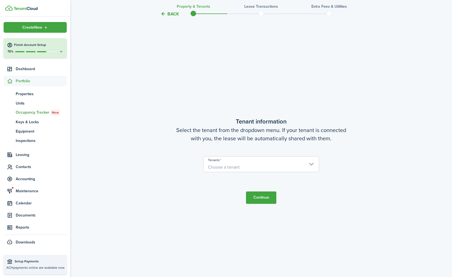
click at [229, 167] on span "Choose a tenant" at bounding box center [224, 167] width 32 height 6
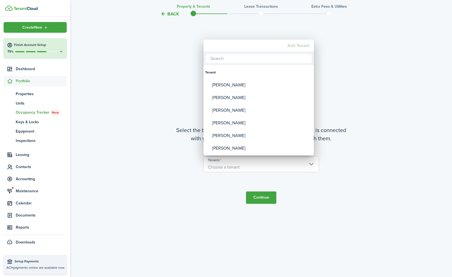
click at [298, 42] on mbsc-button "Add Tenant" at bounding box center [298, 46] width 26 height 10
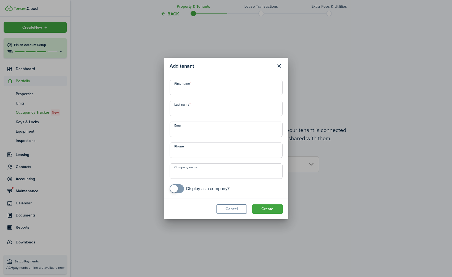
click at [194, 90] on input "First name" at bounding box center [225, 87] width 113 height 15
type input "[PERSON_NAME]"
click at [184, 112] on input "Last name" at bounding box center [225, 108] width 113 height 15
type input "[PERSON_NAME]"
click at [272, 209] on button "Create" at bounding box center [267, 209] width 30 height 9
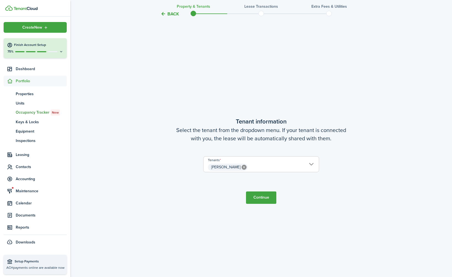
click at [266, 198] on button "Continue" at bounding box center [261, 198] width 30 height 12
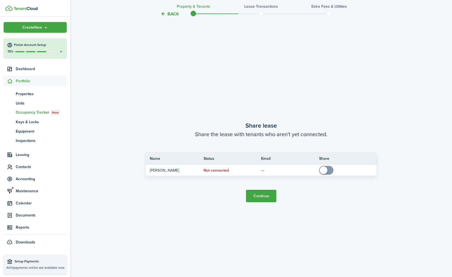
scroll to position [518, 0]
click at [266, 198] on button "Continue" at bounding box center [261, 195] width 30 height 12
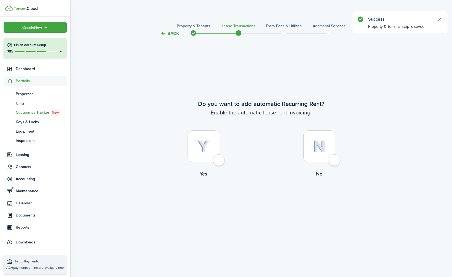
click at [215, 147] on div at bounding box center [203, 147] width 32 height 32
radio input "true"
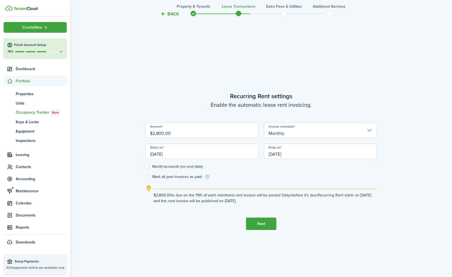
scroll to position [241, 0]
click at [215, 147] on input "[DATE]" at bounding box center [201, 150] width 113 height 15
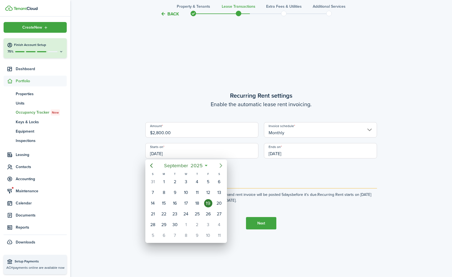
click at [222, 170] on mbsc-button "Next page" at bounding box center [220, 165] width 11 height 11
click at [222, 166] on icon "Next page" at bounding box center [220, 166] width 2 height 4
click at [162, 194] on div "8" at bounding box center [164, 193] width 8 height 8
type input "[DATE]"
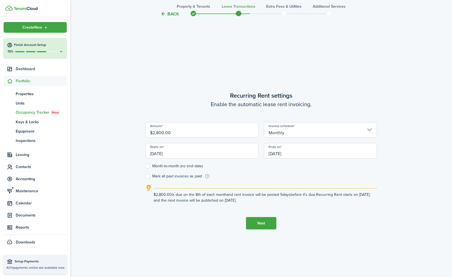
click at [281, 152] on input "[DATE]" at bounding box center [320, 150] width 113 height 15
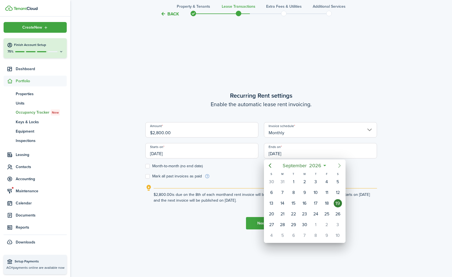
click at [340, 165] on icon "Next page" at bounding box center [339, 166] width 7 height 7
click at [293, 193] on div "8" at bounding box center [293, 193] width 8 height 8
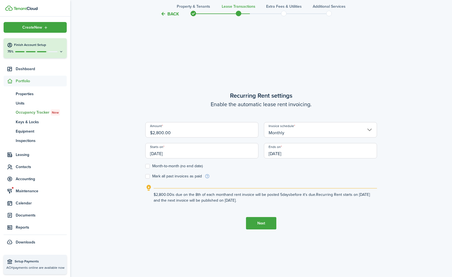
click at [262, 224] on button "Next" at bounding box center [261, 223] width 30 height 12
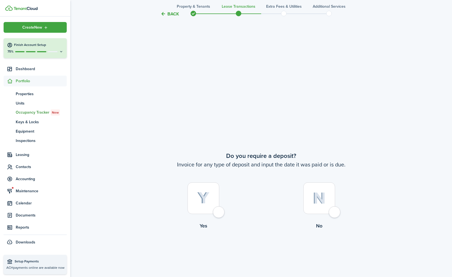
scroll to position [472, 0]
click at [169, 14] on button "Back" at bounding box center [169, 14] width 18 height 6
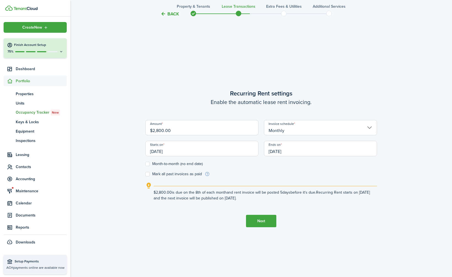
scroll to position [241, 0]
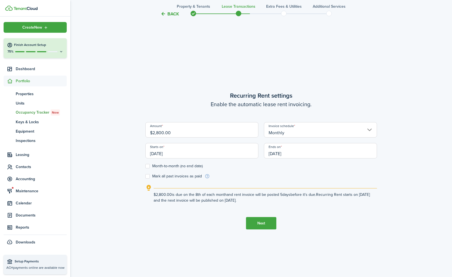
click at [278, 153] on input "[DATE]" at bounding box center [320, 150] width 113 height 15
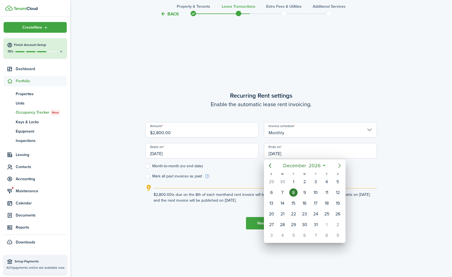
click at [339, 166] on icon "Next page" at bounding box center [339, 166] width 7 height 7
click at [327, 191] on div "8" at bounding box center [326, 193] width 8 height 8
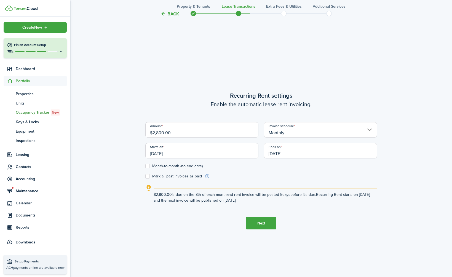
click at [282, 155] on input "[DATE]" at bounding box center [320, 150] width 113 height 15
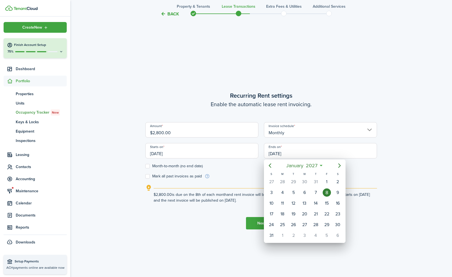
click at [323, 166] on icon at bounding box center [321, 166] width 6 height 6
click at [320, 166] on mbsc-button "[DATE]" at bounding box center [302, 166] width 38 height 10
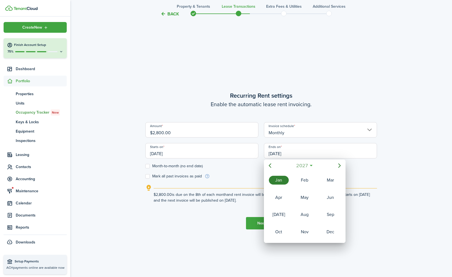
click at [303, 165] on span "2027" at bounding box center [302, 166] width 14 height 10
click at [327, 214] on div "2026" at bounding box center [330, 215] width 20 height 9
click at [278, 180] on div "Jan" at bounding box center [279, 180] width 20 height 9
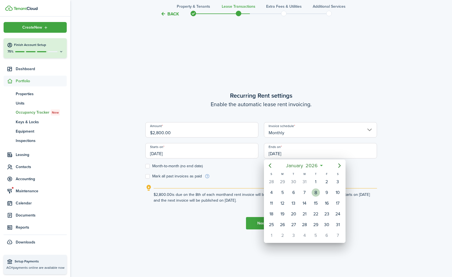
click at [314, 191] on div "8" at bounding box center [315, 193] width 8 height 8
type input "[DATE]"
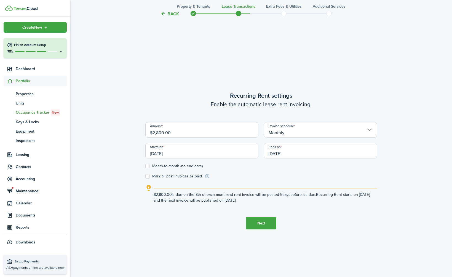
click at [258, 220] on button "Next" at bounding box center [261, 223] width 30 height 12
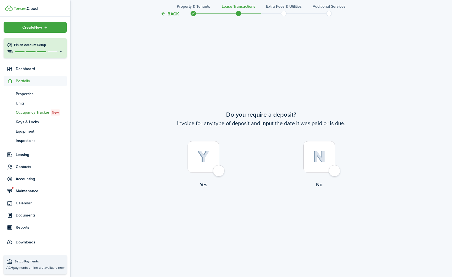
scroll to position [518, 0]
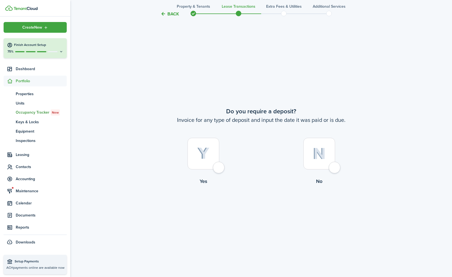
click at [216, 162] on div at bounding box center [203, 154] width 32 height 32
radio input "true"
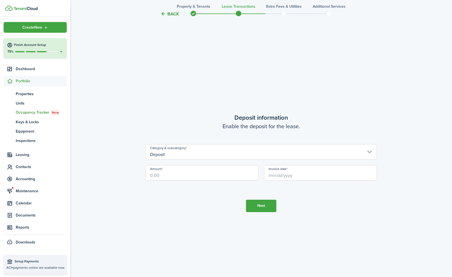
scroll to position [796, 0]
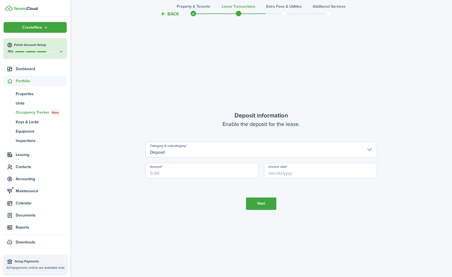
click at [164, 175] on input "Amount" at bounding box center [201, 170] width 113 height 15
click at [284, 176] on input "Invoice date" at bounding box center [320, 170] width 113 height 15
type input "$2,000.00"
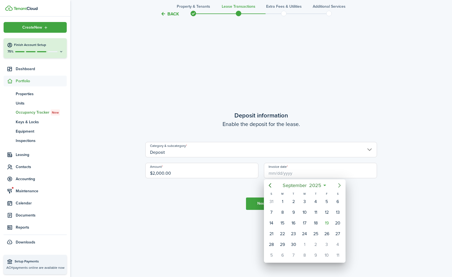
click at [340, 186] on icon "Next page" at bounding box center [339, 186] width 2 height 4
click at [283, 211] on div "8" at bounding box center [282, 213] width 8 height 8
type input "[DATE]"
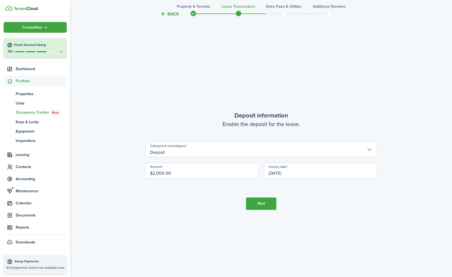
click at [236, 207] on tc-wizard-step "Deposit information Enable the deposit for the lease. Category & subcategory De…" at bounding box center [260, 160] width 231 height 277
click at [258, 207] on button "Next" at bounding box center [261, 204] width 30 height 12
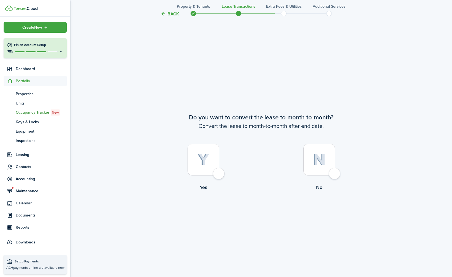
scroll to position [1073, 0]
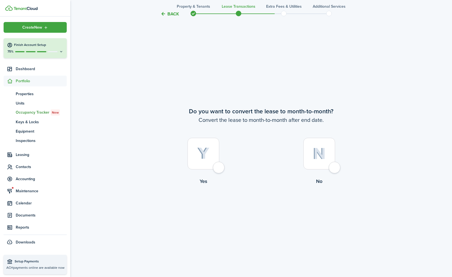
click at [204, 159] on img at bounding box center [203, 154] width 12 height 12
radio input "true"
click at [255, 210] on button "Continue" at bounding box center [261, 208] width 30 height 12
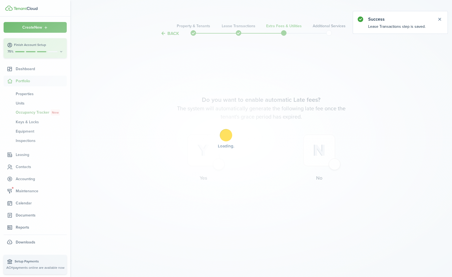
scroll to position [0, 0]
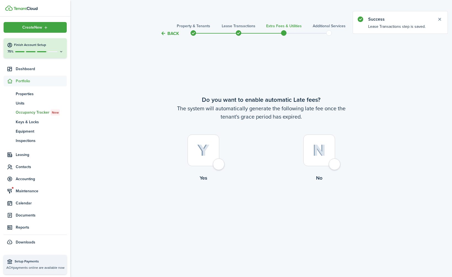
click at [324, 157] on div at bounding box center [319, 151] width 32 height 32
radio input "true"
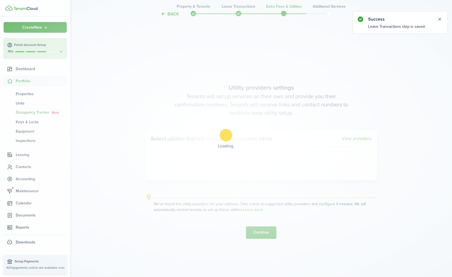
scroll to position [241, 0]
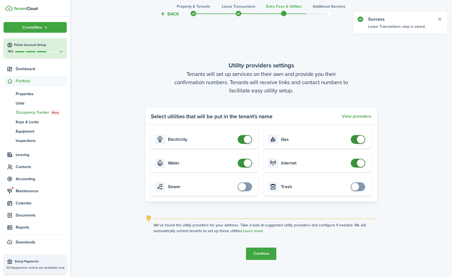
click at [255, 236] on tc-wizard-step "Utility providers settings Tenants will set up services on their own and provid…" at bounding box center [260, 160] width 231 height 277
click at [259, 249] on button "Continue" at bounding box center [261, 254] width 30 height 12
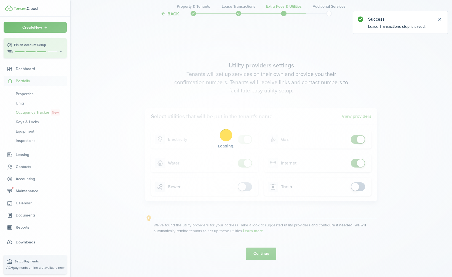
click at [259, 250] on div "Loading" at bounding box center [226, 138] width 452 height 277
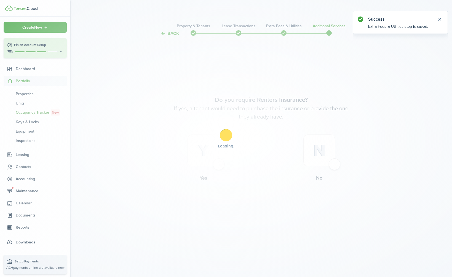
scroll to position [0, 0]
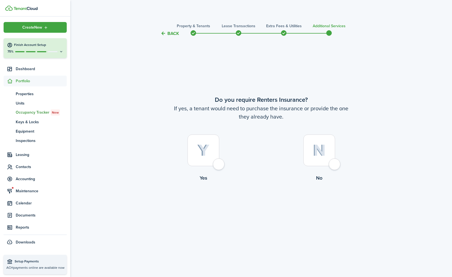
click at [312, 151] on div at bounding box center [319, 151] width 32 height 32
radio input "true"
click at [275, 195] on tc-wizard-step "Do you require Renters Insurance? If yes, a tenant would need to purchase the i…" at bounding box center [260, 153] width 231 height 218
click at [271, 204] on button "Complete move in" at bounding box center [261, 205] width 41 height 12
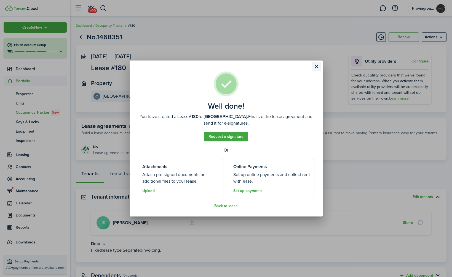
click at [316, 68] on button "Close modal" at bounding box center [316, 66] width 9 height 9
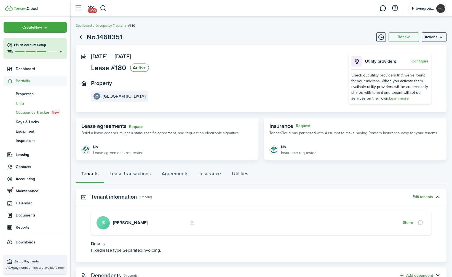
click at [19, 101] on span "Units" at bounding box center [41, 104] width 51 height 6
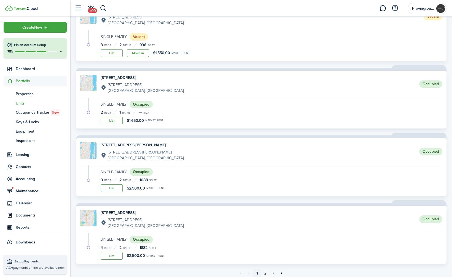
scroll to position [809, 0]
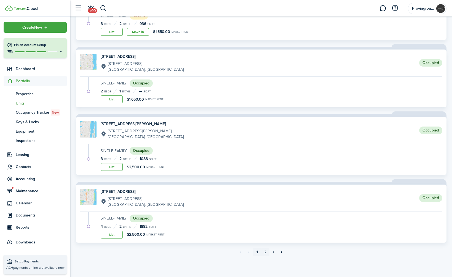
click at [266, 253] on link "2" at bounding box center [265, 253] width 8 height 8
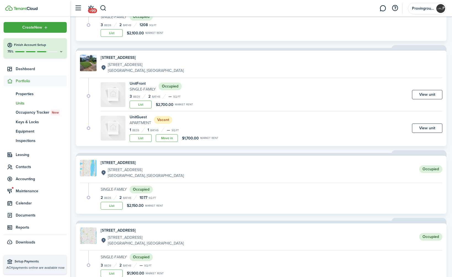
scroll to position [89, 0]
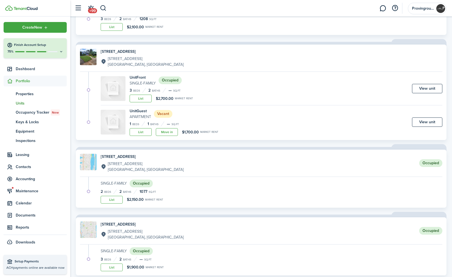
click at [90, 168] on img at bounding box center [88, 162] width 17 height 17
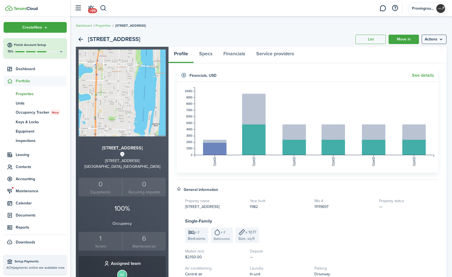
click at [98, 244] on small "Tenant" at bounding box center [100, 247] width 41 height 6
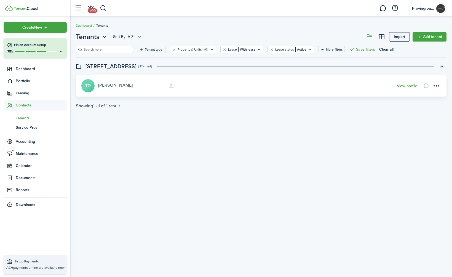
click at [116, 86] on link "[PERSON_NAME]" at bounding box center [115, 85] width 34 height 6
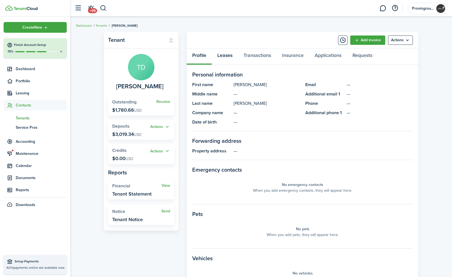
click at [229, 54] on link "Leases" at bounding box center [225, 56] width 26 height 17
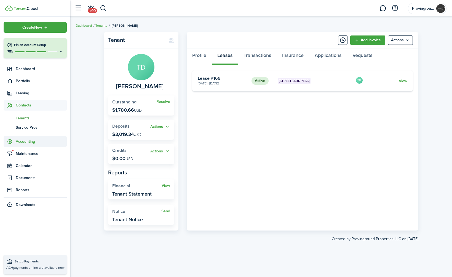
click at [26, 142] on span "Accounting" at bounding box center [41, 142] width 51 height 6
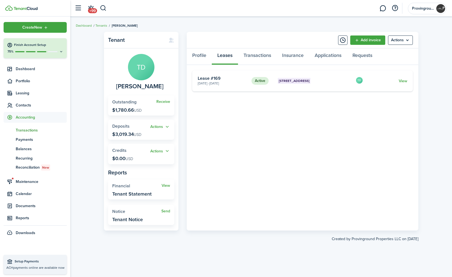
click at [22, 126] on link "tn Transactions" at bounding box center [35, 130] width 63 height 9
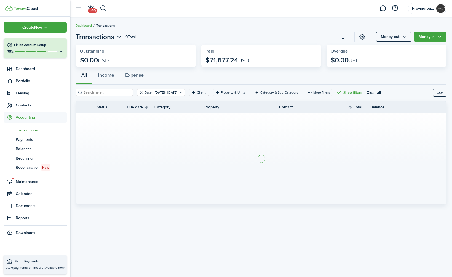
click at [139, 93] on button "Clear filter" at bounding box center [141, 92] width 5 height 4
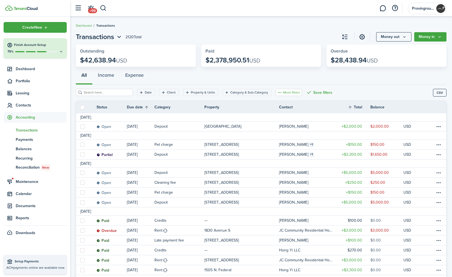
click at [281, 94] on button "More filters" at bounding box center [288, 92] width 26 height 7
click at [278, 114] on button "Transaction status" at bounding box center [279, 113] width 48 height 10
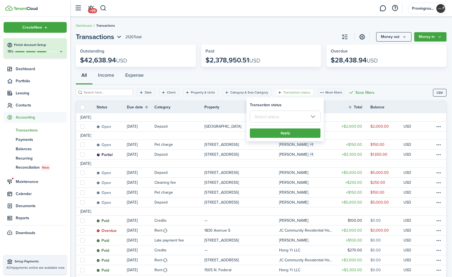
click at [278, 114] on input "text" at bounding box center [285, 117] width 71 height 12
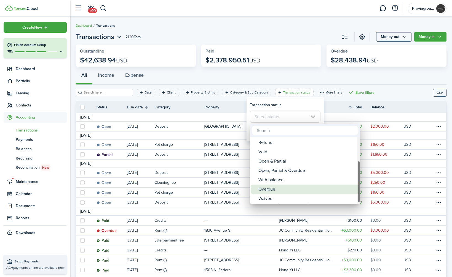
click at [279, 188] on div "Overdue" at bounding box center [307, 189] width 98 height 9
type input "Overdue"
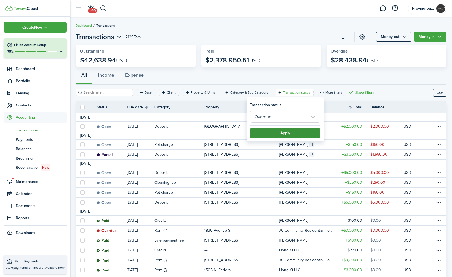
click at [292, 134] on button "Apply" at bounding box center [285, 133] width 71 height 9
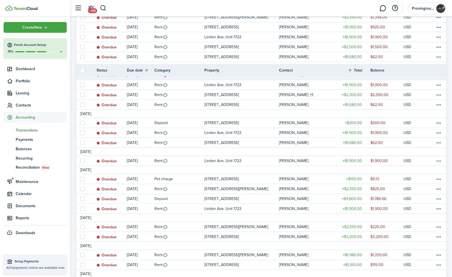
scroll to position [177, 0]
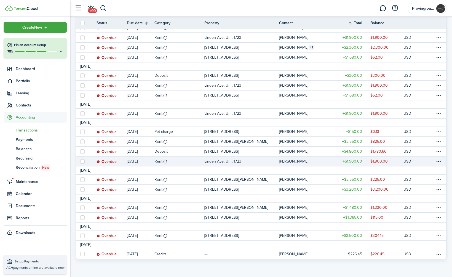
click at [299, 163] on table-profile-info-text "[PERSON_NAME]" at bounding box center [293, 162] width 29 height 4
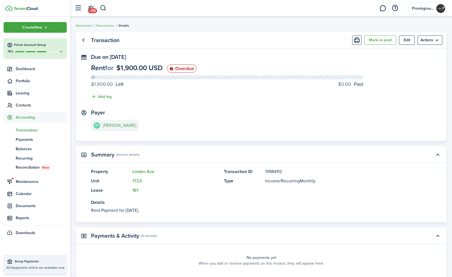
click at [123, 126] on e-details-info-title "[PERSON_NAME]" at bounding box center [119, 125] width 33 height 5
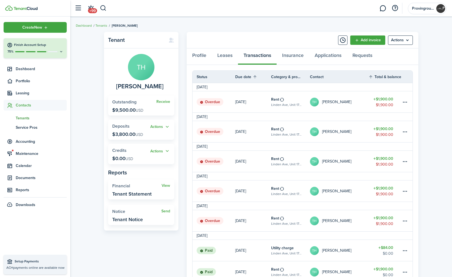
click at [365, 217] on link "TH [PERSON_NAME]" at bounding box center [339, 221] width 58 height 21
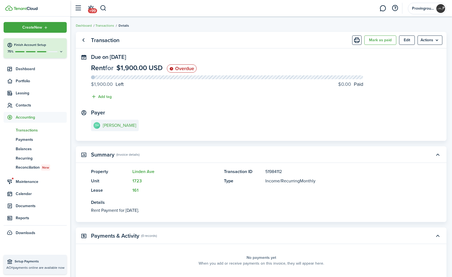
click at [376, 43] on panel-main-header "Transaction [PERSON_NAME] as paid Edit Actions" at bounding box center [261, 40] width 370 height 17
click at [376, 43] on menu-btn "Actions" at bounding box center [429, 40] width 25 height 9
click at [376, 71] on button "Apply deposits" at bounding box center [418, 71] width 48 height 9
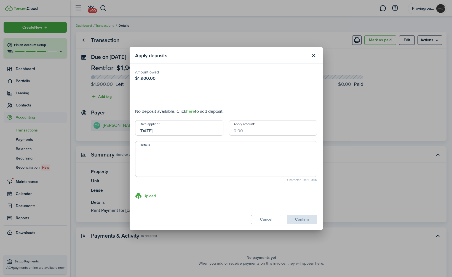
type input "$1,900.00"
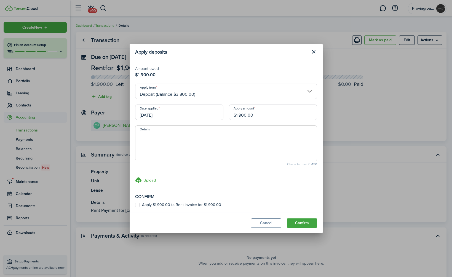
click at [146, 205] on label "Apply $1,900.00 to Rent invoice for $1,900.00" at bounding box center [178, 205] width 86 height 4
click at [135, 205] on input "Apply $1,900.00 to Rent invoice for $1,900.00" at bounding box center [135, 205] width 0 height 0
checkbox input "true"
click at [169, 116] on input "[DATE]" at bounding box center [179, 112] width 88 height 15
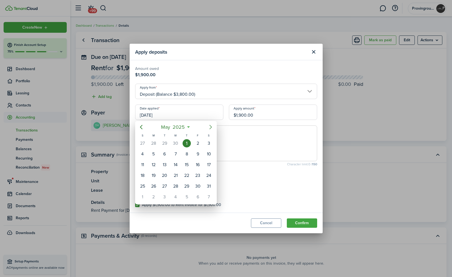
click at [209, 129] on icon "Next page" at bounding box center [210, 127] width 2 height 4
click at [198, 177] on div "26" at bounding box center [197, 176] width 8 height 8
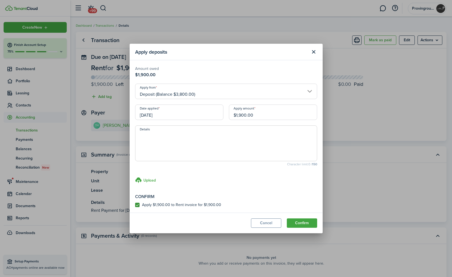
click at [168, 112] on input "[DATE]" at bounding box center [179, 112] width 88 height 15
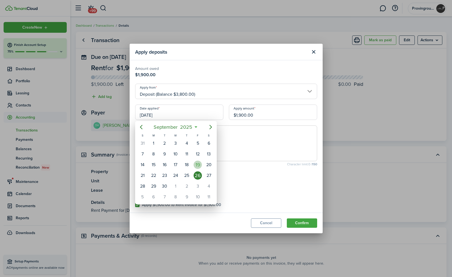
click at [200, 163] on div "19" at bounding box center [197, 165] width 8 height 8
type input "[DATE]"
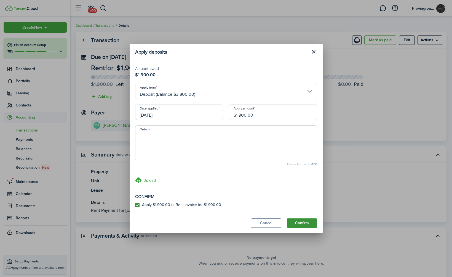
click at [292, 221] on button "Confirm" at bounding box center [302, 223] width 30 height 9
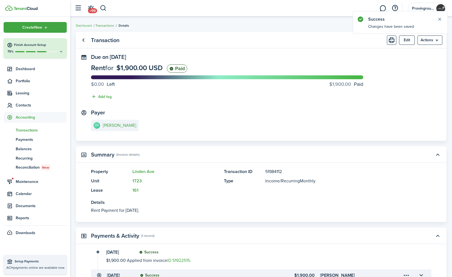
click at [107, 23] on link "Transactions" at bounding box center [104, 25] width 19 height 5
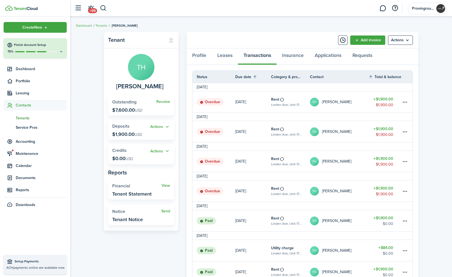
scroll to position [0, 0]
click at [376, 192] on link "$1,900.00 $1,900.00" at bounding box center [384, 190] width 33 height 21
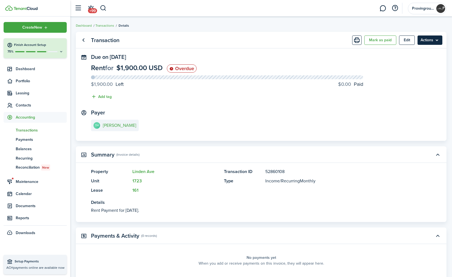
click at [376, 43] on menu-btn "Actions" at bounding box center [429, 40] width 25 height 9
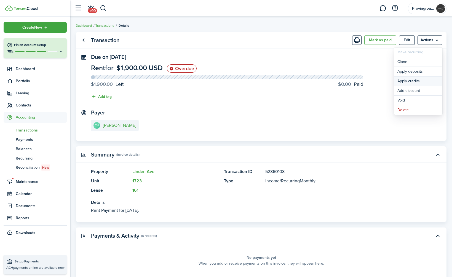
click at [376, 85] on button "Apply credits" at bounding box center [418, 81] width 48 height 9
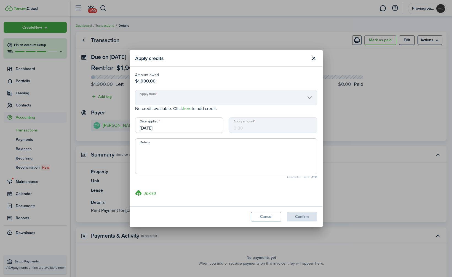
drag, startPoint x: 314, startPoint y: 58, endPoint x: 451, endPoint y: 40, distance: 137.3
click at [314, 58] on button "Close modal" at bounding box center [313, 58] width 9 height 9
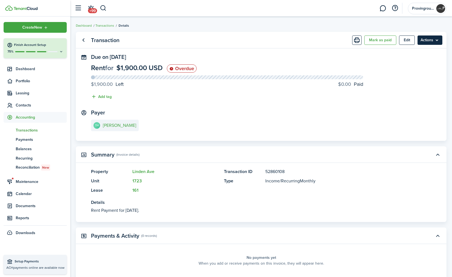
click at [376, 42] on menu-btn "Actions" at bounding box center [429, 40] width 25 height 9
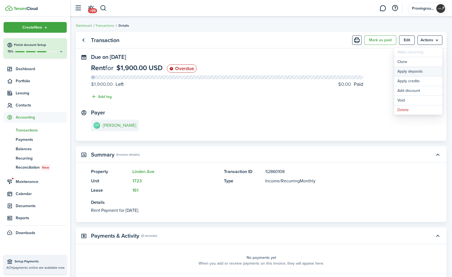
click at [376, 70] on button "Apply deposits" at bounding box center [418, 71] width 48 height 9
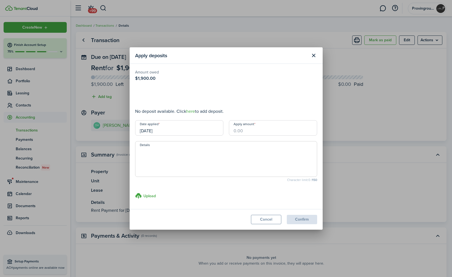
type input "$1,900.00"
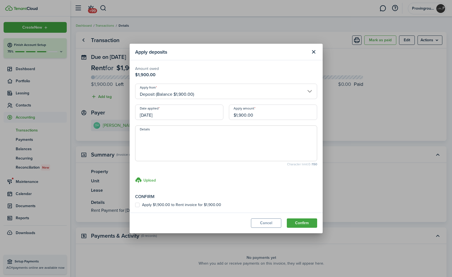
click at [138, 206] on label "Apply $1,900.00 to Rent invoice for $1,900.00" at bounding box center [178, 205] width 86 height 4
click at [135, 206] on input "Apply $1,900.00 to Rent invoice for $1,900.00" at bounding box center [135, 205] width 0 height 0
checkbox input "true"
click at [320, 225] on modal-footer "Cancel Confirm" at bounding box center [226, 223] width 193 height 21
click at [307, 225] on button "Confirm" at bounding box center [302, 223] width 30 height 9
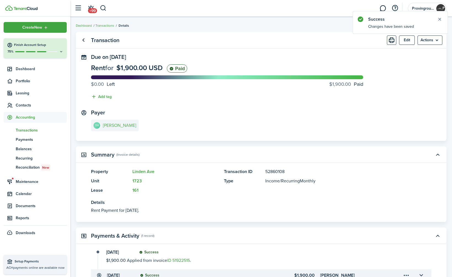
click at [126, 129] on link "TH [PERSON_NAME]" at bounding box center [115, 126] width 48 height 12
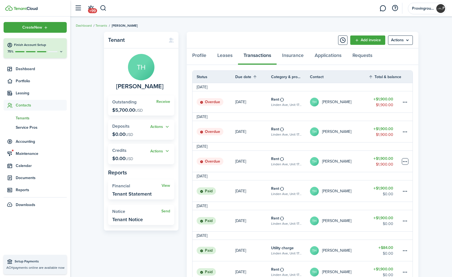
click at [376, 161] on table-menu-btn-icon at bounding box center [404, 161] width 7 height 7
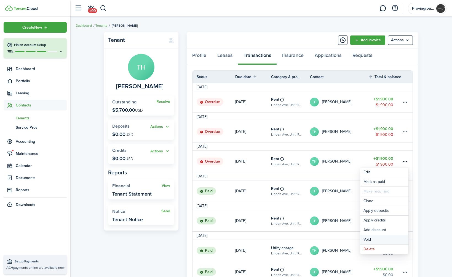
click at [373, 240] on button "Void" at bounding box center [384, 239] width 48 height 9
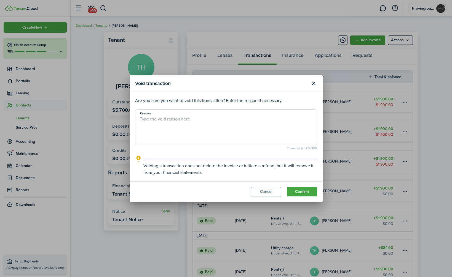
click at [203, 142] on textarea "Reason" at bounding box center [225, 129] width 181 height 26
click at [147, 119] on textarea "eviction" at bounding box center [225, 129] width 181 height 26
type textarea "eviction"
click at [303, 191] on button "Confirm" at bounding box center [302, 191] width 30 height 9
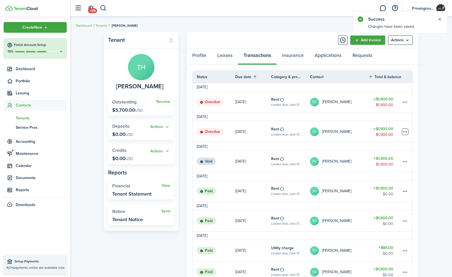
click at [376, 131] on table-menu-btn-icon at bounding box center [404, 132] width 7 height 7
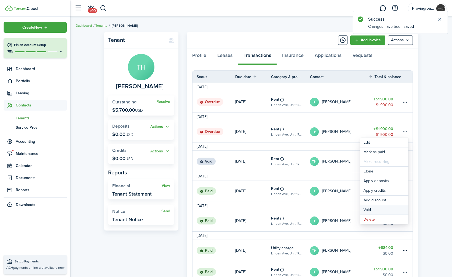
click at [371, 209] on button "Void" at bounding box center [384, 210] width 48 height 9
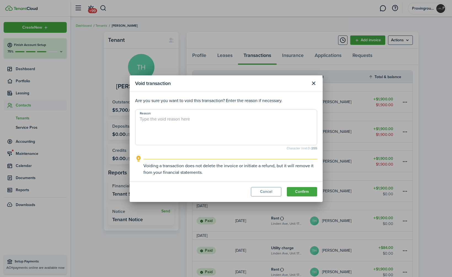
click at [233, 124] on textarea "Reason" at bounding box center [225, 129] width 181 height 26
paste textarea "eviction"
type textarea "eviction"
click at [301, 190] on button "Confirm" at bounding box center [302, 191] width 30 height 9
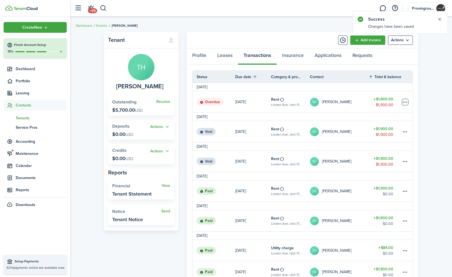
click at [376, 102] on table-menu-btn-icon at bounding box center [404, 102] width 7 height 7
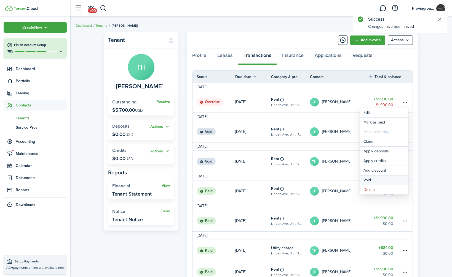
click at [376, 181] on button "Void" at bounding box center [384, 180] width 48 height 9
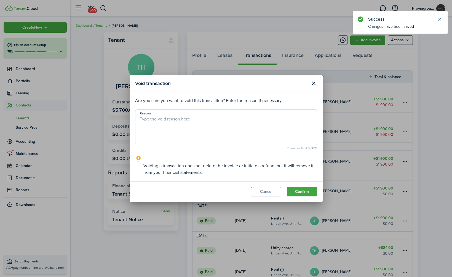
click at [230, 118] on textarea "Reason" at bounding box center [225, 129] width 181 height 26
paste textarea "eviction"
type textarea "eviction"
